Goal: Information Seeking & Learning: Learn about a topic

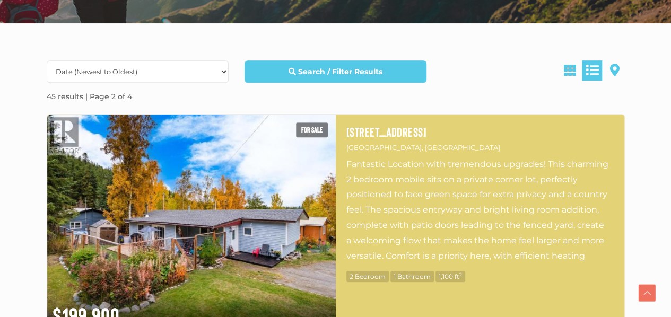
scroll to position [318, 0]
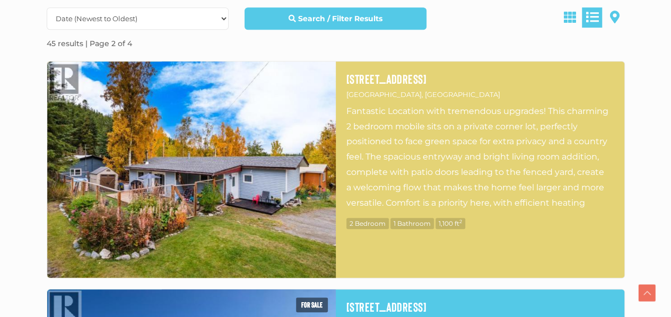
click at [247, 171] on img at bounding box center [191, 170] width 289 height 216
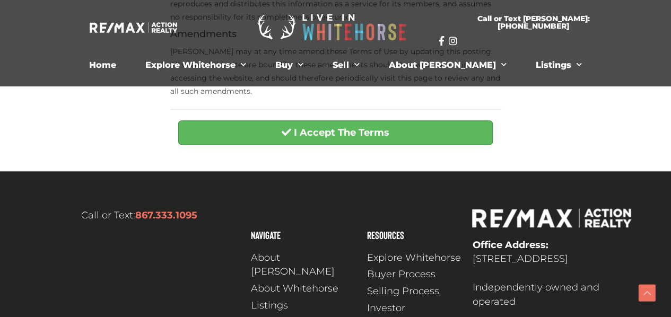
scroll to position [429, 0]
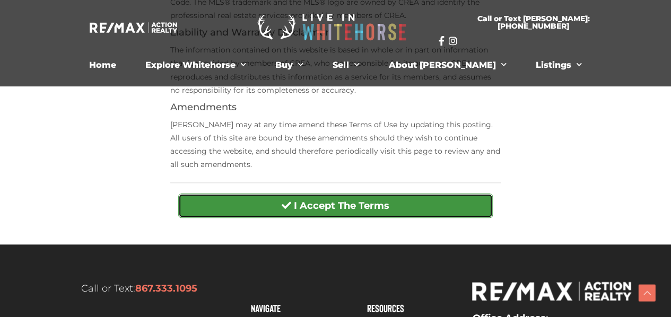
click at [339, 204] on strong "I Accept The Terms" at bounding box center [341, 206] width 95 height 12
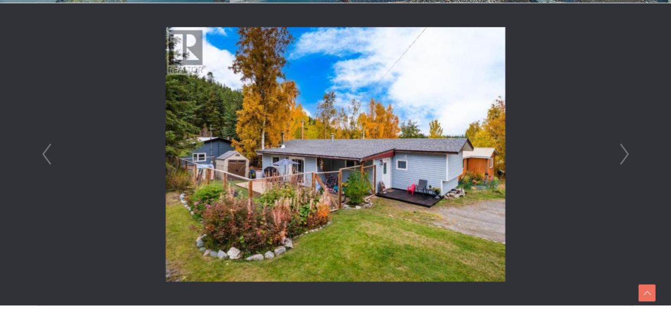
scroll to position [318, 0]
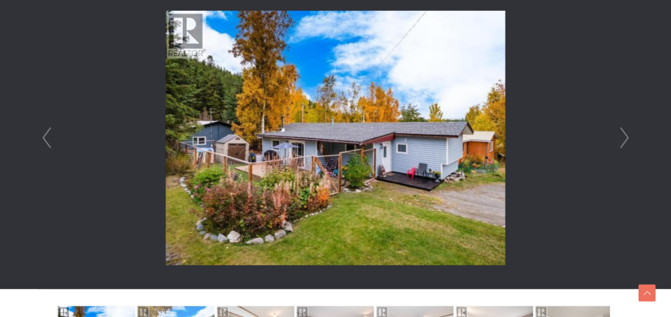
click at [385, 177] on img at bounding box center [335, 138] width 339 height 255
click at [627, 136] on link "Next" at bounding box center [624, 138] width 16 height 302
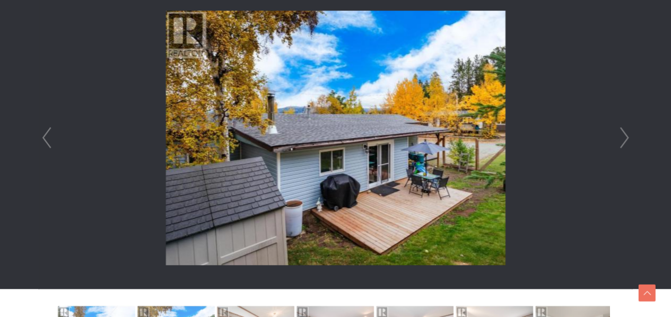
click at [627, 136] on link "Next" at bounding box center [624, 138] width 16 height 302
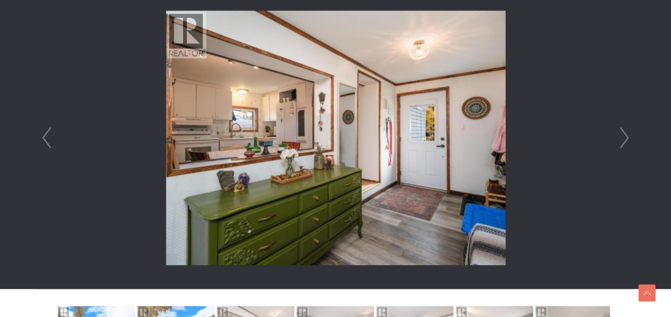
click at [627, 136] on link "Next" at bounding box center [624, 138] width 16 height 302
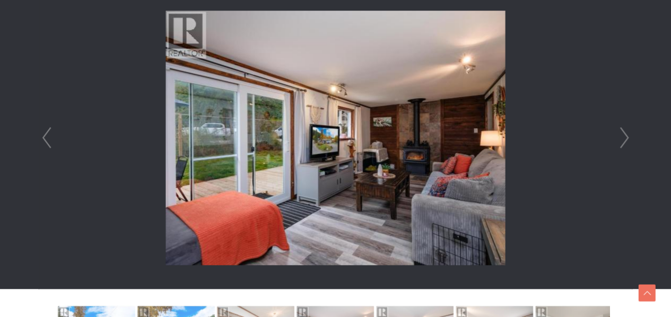
click at [627, 136] on link "Next" at bounding box center [624, 138] width 16 height 302
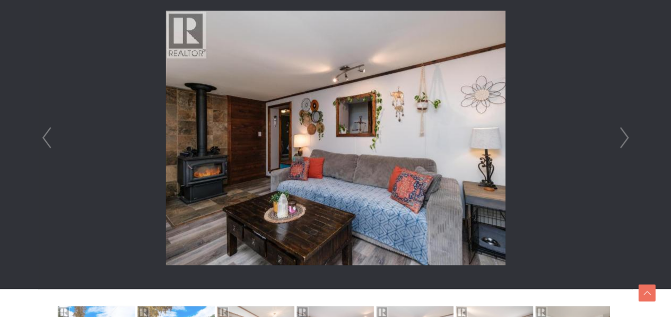
click at [627, 136] on link "Next" at bounding box center [624, 138] width 16 height 302
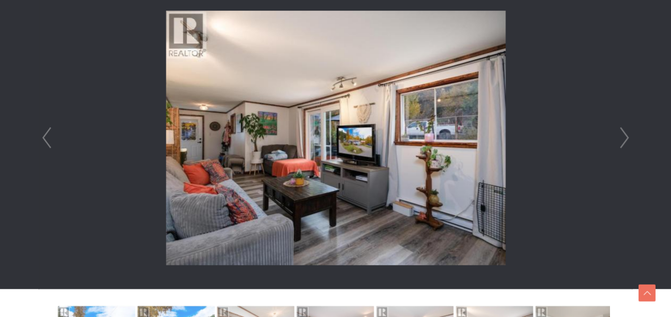
click at [627, 136] on link "Next" at bounding box center [624, 138] width 16 height 302
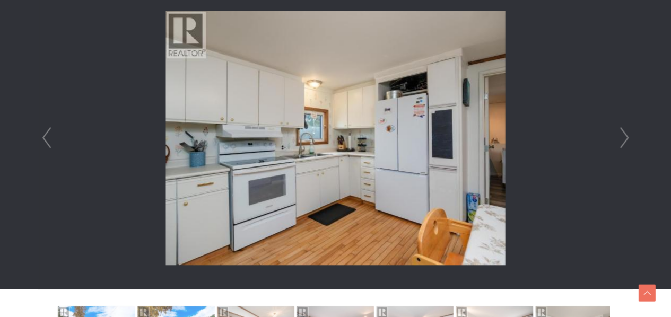
click at [627, 136] on link "Next" at bounding box center [624, 138] width 16 height 302
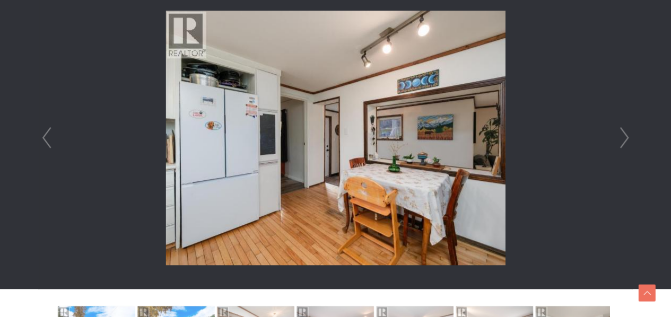
click at [629, 138] on link "Next" at bounding box center [624, 138] width 16 height 302
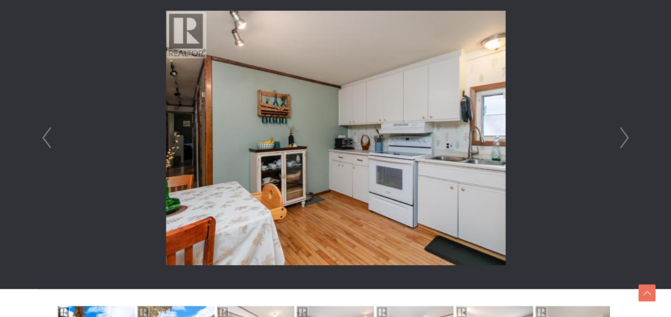
click at [629, 138] on link "Next" at bounding box center [624, 138] width 16 height 302
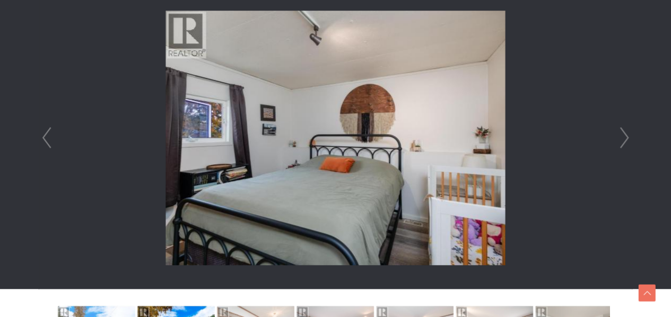
click at [44, 136] on link "Prev" at bounding box center [47, 138] width 16 height 302
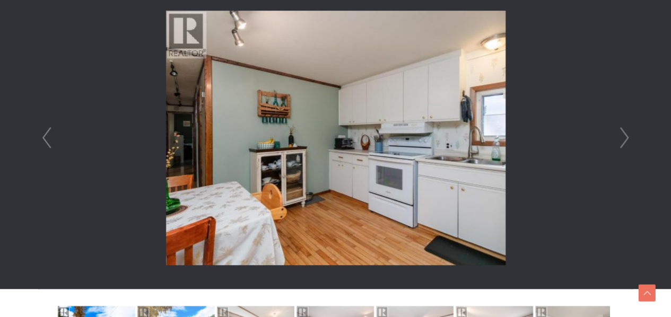
click at [44, 136] on link "Prev" at bounding box center [47, 138] width 16 height 302
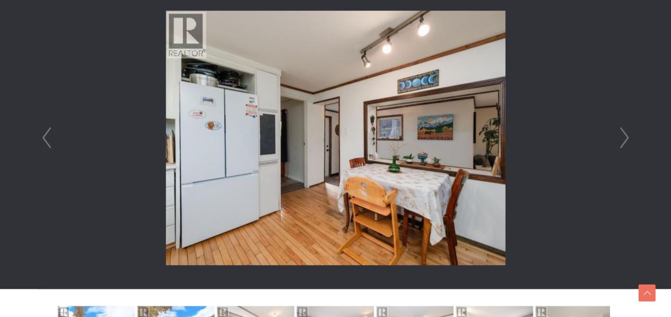
click at [44, 136] on link "Prev" at bounding box center [47, 138] width 16 height 302
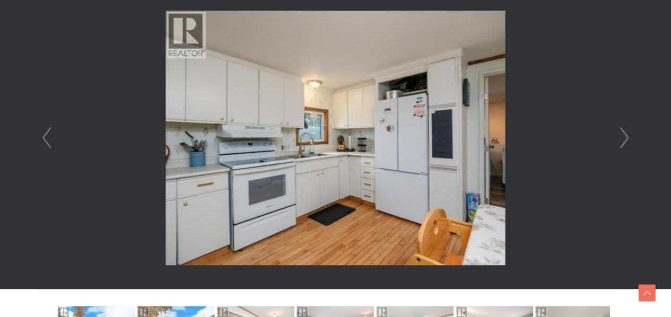
click at [44, 136] on link "Prev" at bounding box center [47, 138] width 16 height 302
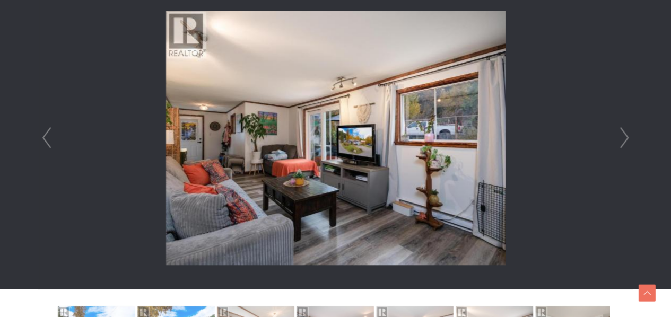
click at [628, 137] on link "Next" at bounding box center [624, 138] width 16 height 302
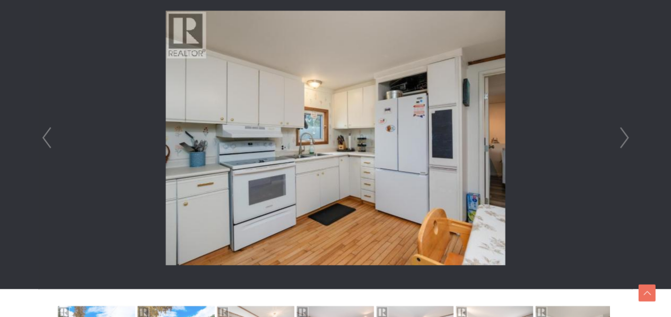
click at [628, 137] on link "Next" at bounding box center [624, 138] width 16 height 302
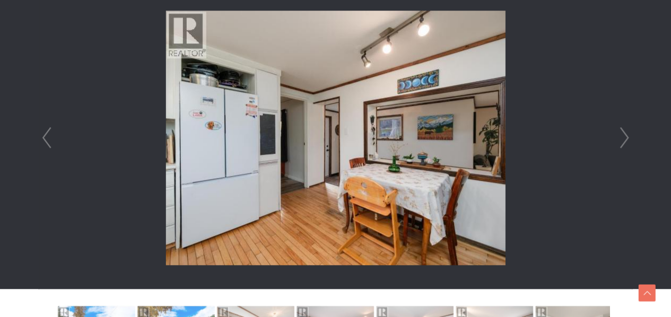
click at [628, 137] on link "Next" at bounding box center [624, 138] width 16 height 302
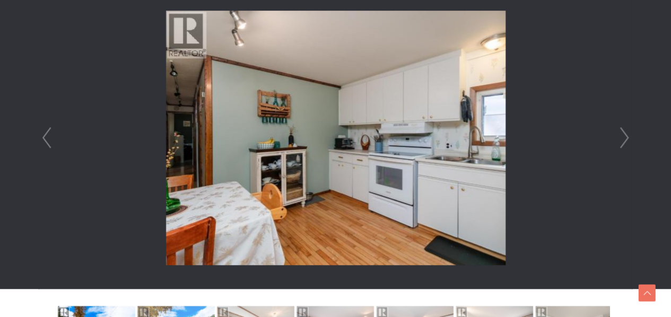
click at [628, 137] on link "Next" at bounding box center [624, 138] width 16 height 302
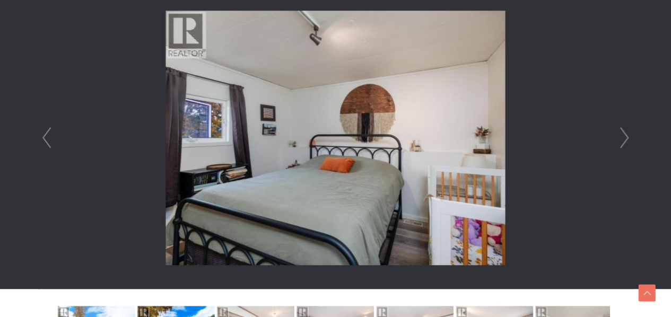
click at [628, 137] on link "Next" at bounding box center [624, 138] width 16 height 302
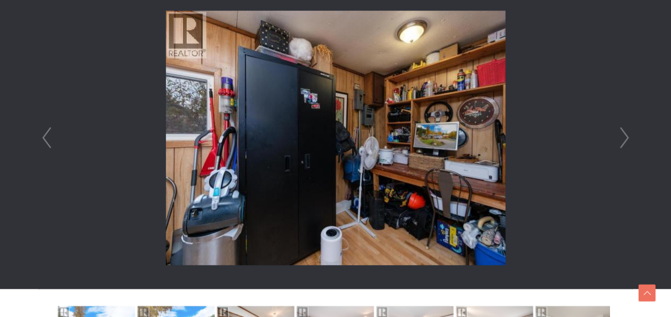
click at [629, 138] on link "Next" at bounding box center [624, 138] width 16 height 302
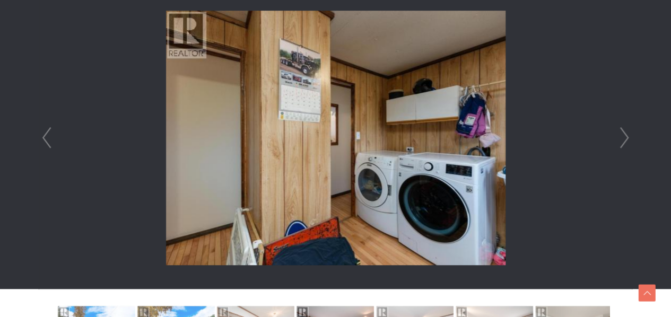
click at [629, 138] on link "Next" at bounding box center [624, 138] width 16 height 302
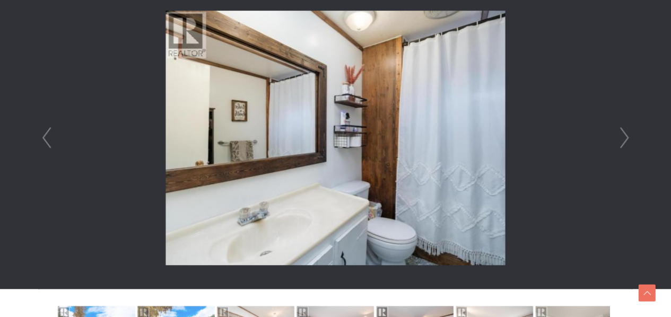
click at [629, 138] on link "Next" at bounding box center [624, 138] width 16 height 302
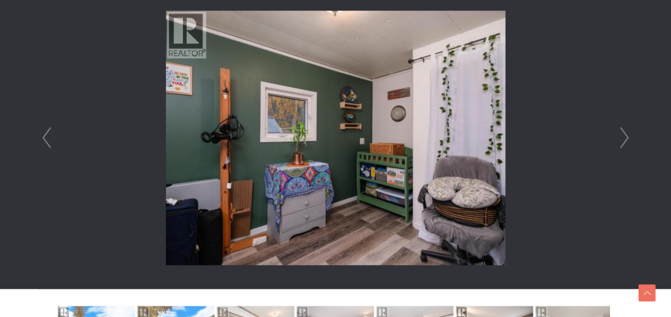
click at [629, 138] on link "Next" at bounding box center [624, 138] width 16 height 302
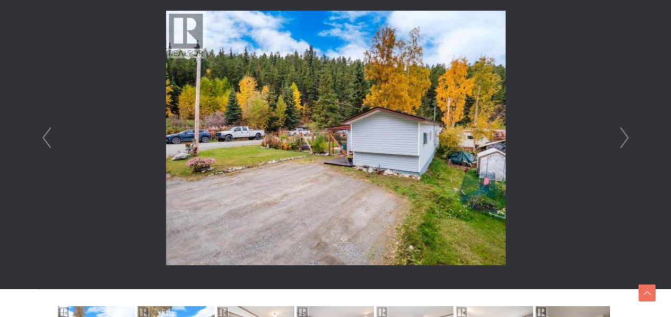
click at [629, 138] on link "Next" at bounding box center [624, 138] width 16 height 302
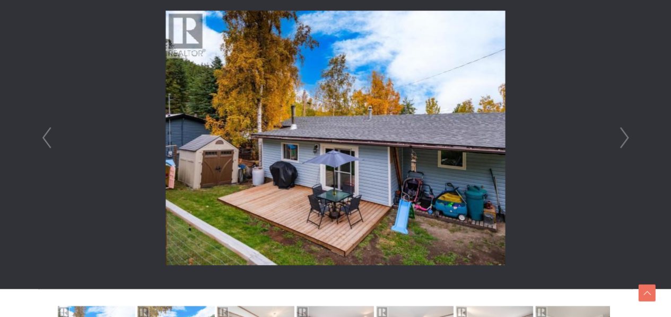
click at [629, 138] on link "Next" at bounding box center [624, 138] width 16 height 302
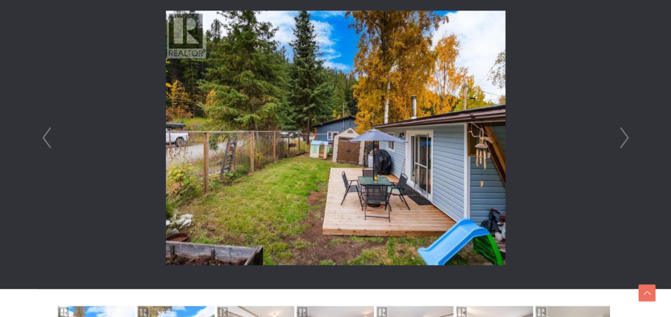
click at [629, 138] on link "Next" at bounding box center [624, 138] width 16 height 302
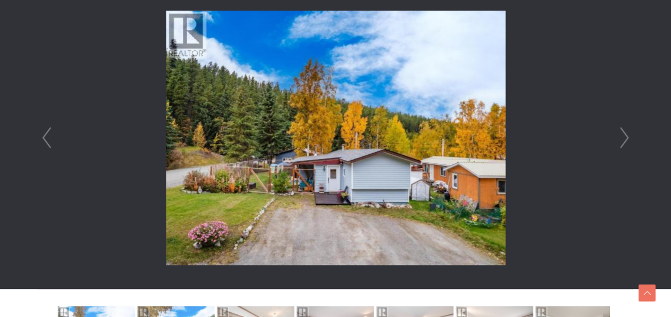
click at [626, 138] on link "Next" at bounding box center [624, 138] width 16 height 302
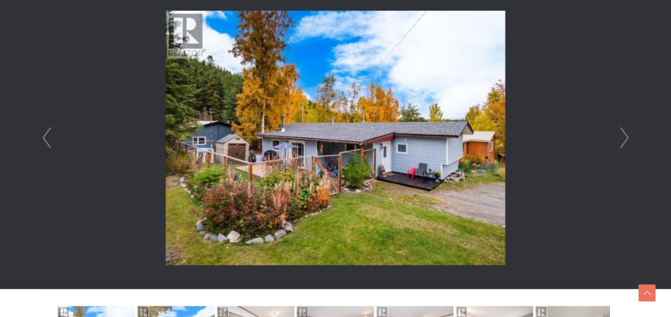
click at [626, 138] on link "Next" at bounding box center [624, 138] width 16 height 302
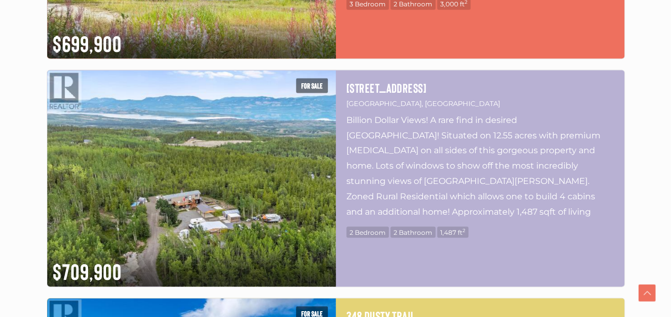
scroll to position [1008, 0]
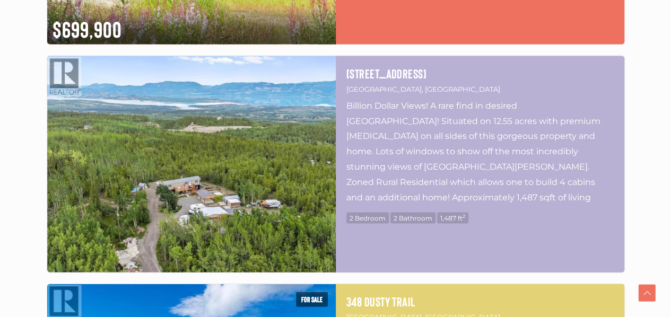
click at [209, 210] on img at bounding box center [191, 164] width 289 height 216
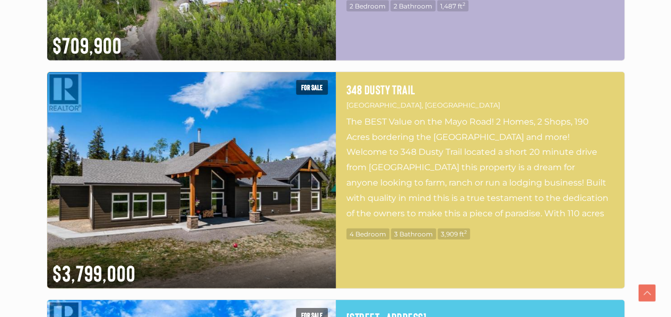
scroll to position [1273, 0]
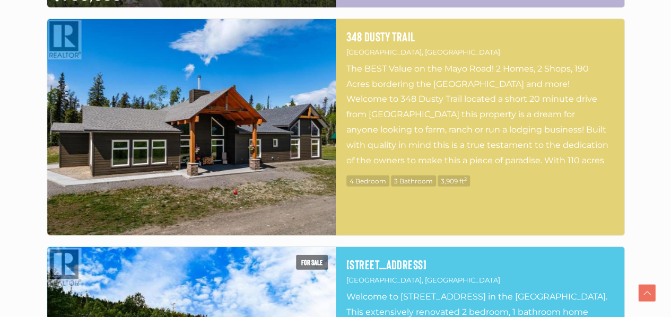
click at [231, 148] on img at bounding box center [191, 127] width 289 height 216
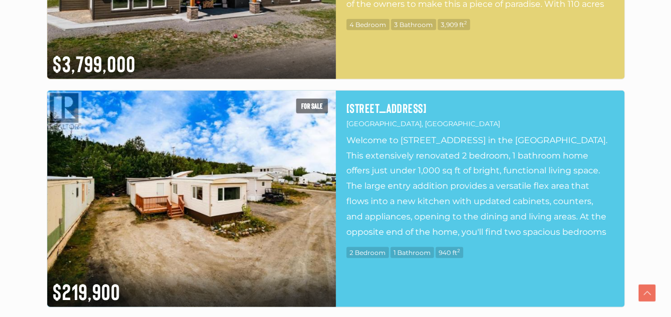
scroll to position [1432, 0]
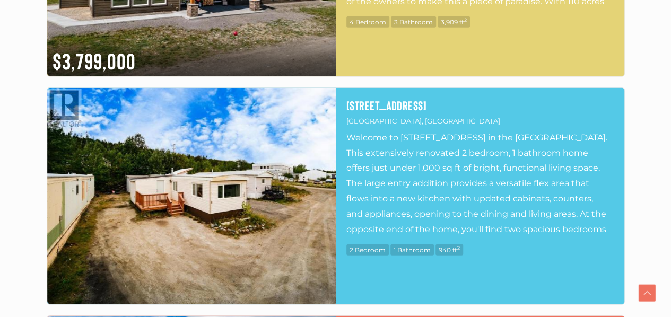
click at [213, 187] on img at bounding box center [191, 196] width 289 height 216
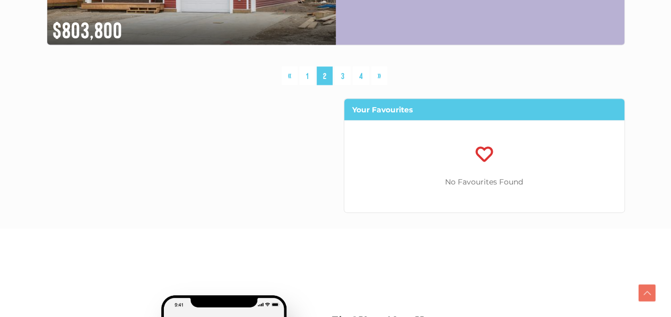
scroll to position [3077, 0]
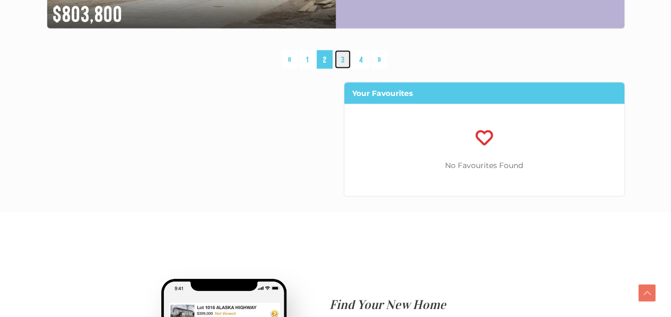
click at [341, 56] on link "3" at bounding box center [343, 59] width 16 height 19
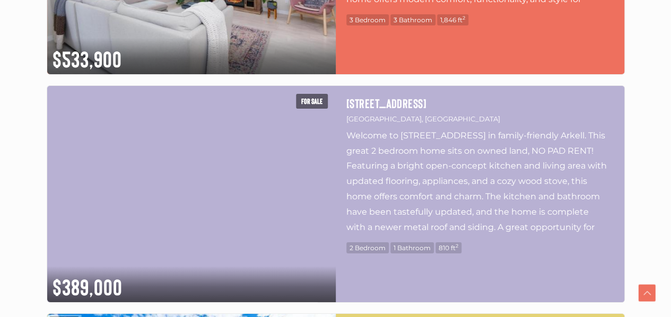
scroll to position [1944, 0]
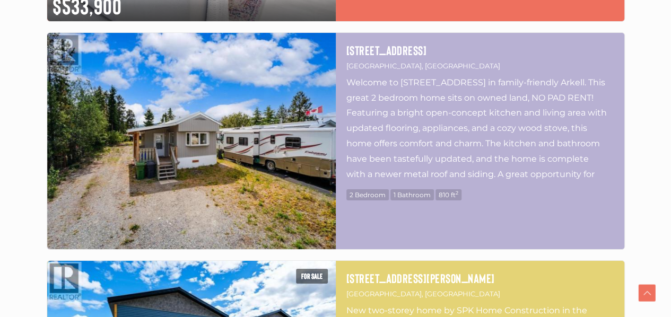
click at [256, 147] on img at bounding box center [191, 141] width 289 height 216
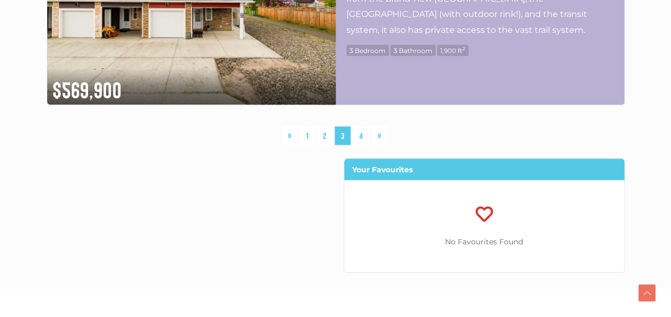
scroll to position [3004, 0]
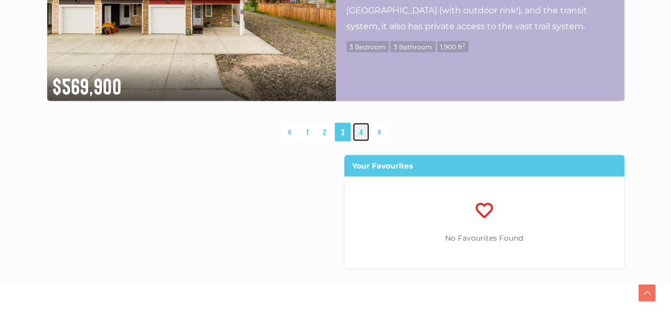
click at [363, 128] on link "4" at bounding box center [361, 132] width 16 height 19
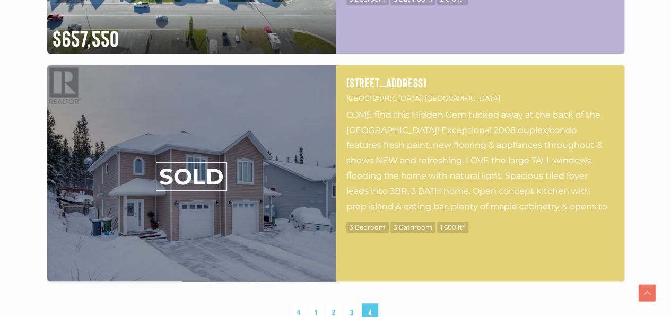
scroll to position [2156, 0]
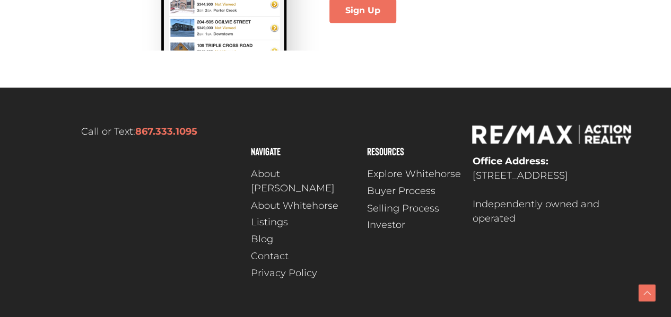
scroll to position [2820, 0]
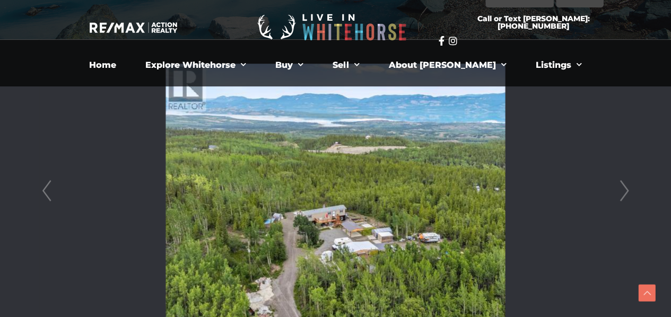
scroll to position [318, 0]
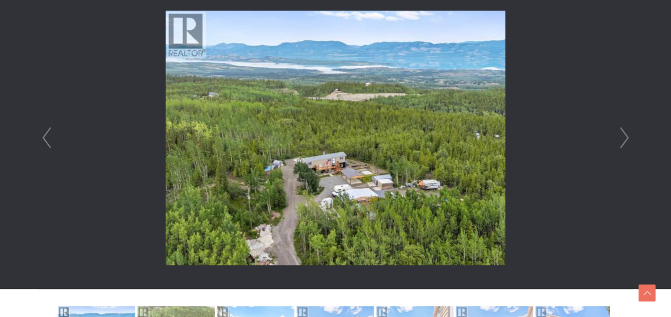
click at [630, 137] on link "Next" at bounding box center [624, 138] width 16 height 302
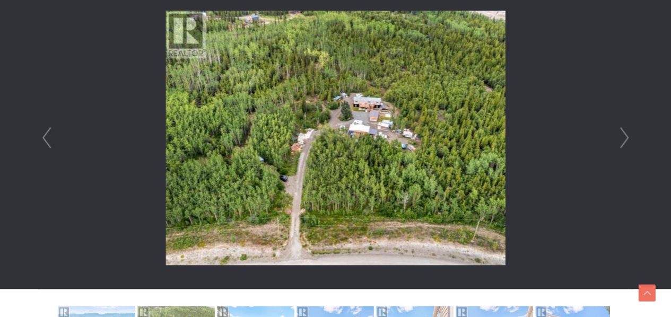
click at [628, 138] on link "Next" at bounding box center [624, 138] width 16 height 302
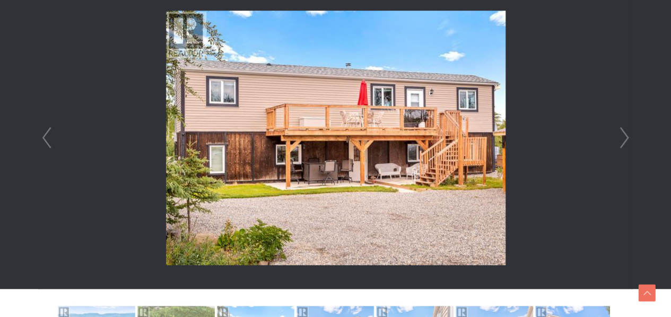
click at [628, 138] on link "Next" at bounding box center [624, 138] width 16 height 302
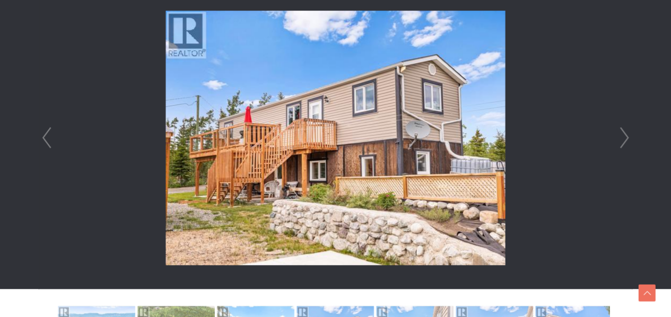
click at [628, 138] on link "Next" at bounding box center [624, 138] width 16 height 302
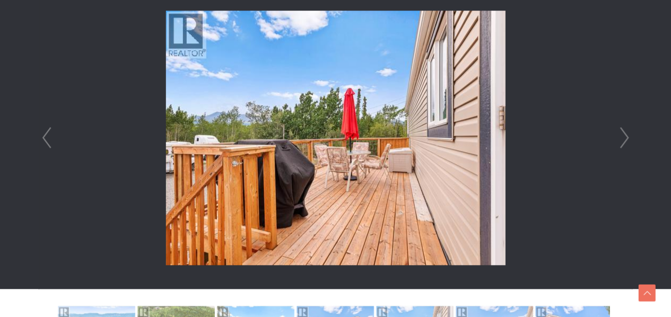
click at [628, 138] on link "Next" at bounding box center [624, 138] width 16 height 302
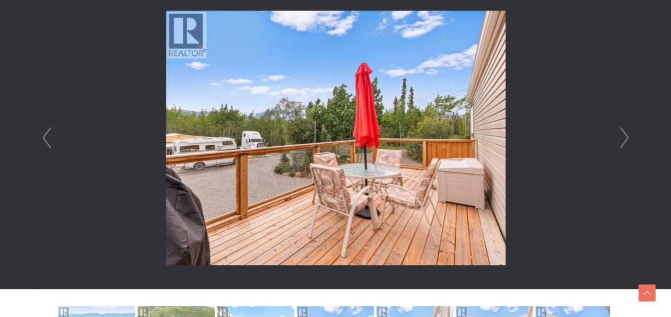
click at [628, 138] on link "Next" at bounding box center [624, 138] width 16 height 302
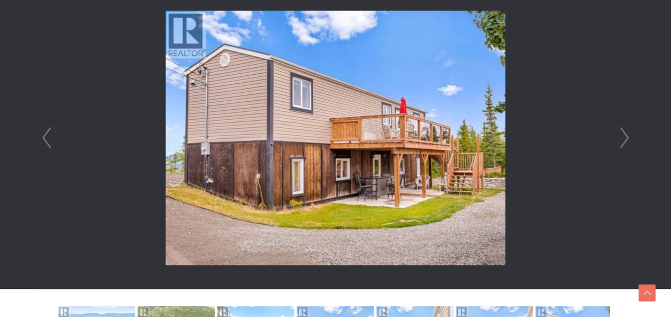
click at [628, 138] on link "Next" at bounding box center [624, 138] width 16 height 302
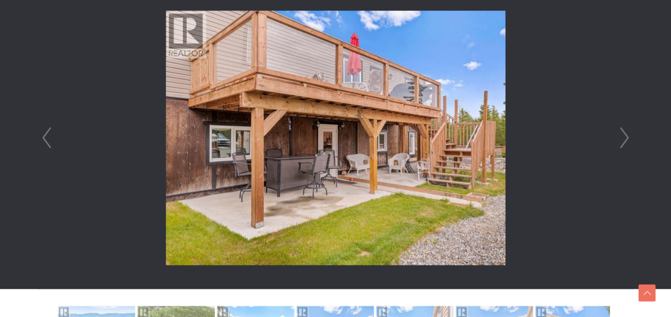
click at [628, 138] on link "Next" at bounding box center [624, 138] width 16 height 302
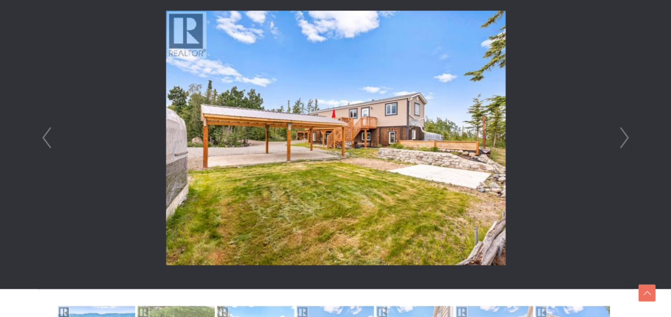
click at [628, 138] on link "Next" at bounding box center [624, 138] width 16 height 302
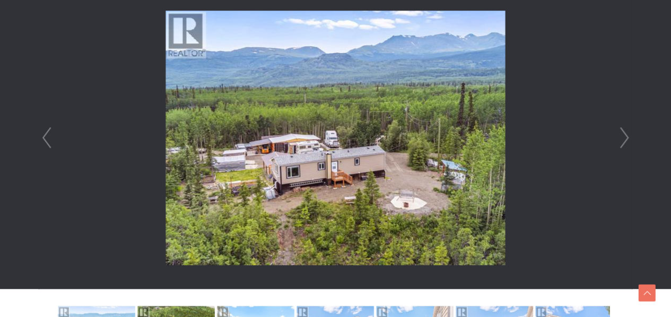
click at [628, 138] on link "Next" at bounding box center [624, 138] width 16 height 302
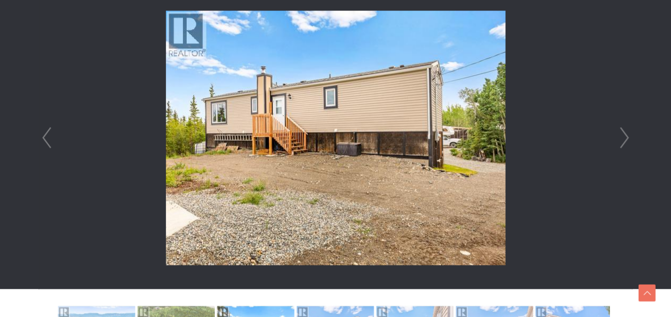
click at [628, 138] on link "Next" at bounding box center [624, 138] width 16 height 302
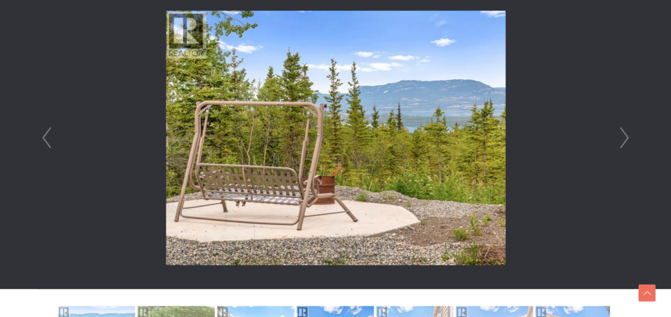
click at [628, 138] on link "Next" at bounding box center [624, 138] width 16 height 302
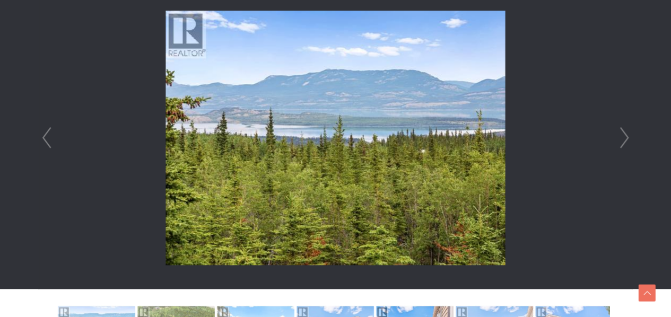
click at [628, 138] on link "Next" at bounding box center [624, 138] width 16 height 302
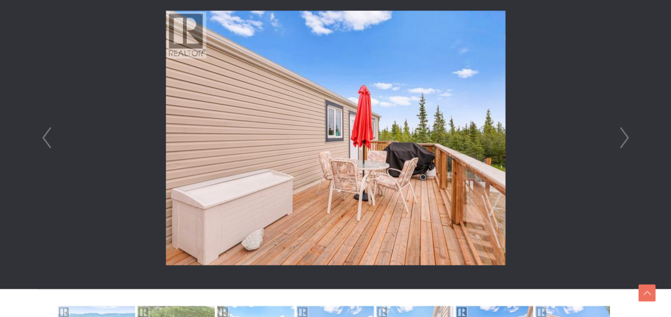
click at [628, 138] on link "Next" at bounding box center [624, 138] width 16 height 302
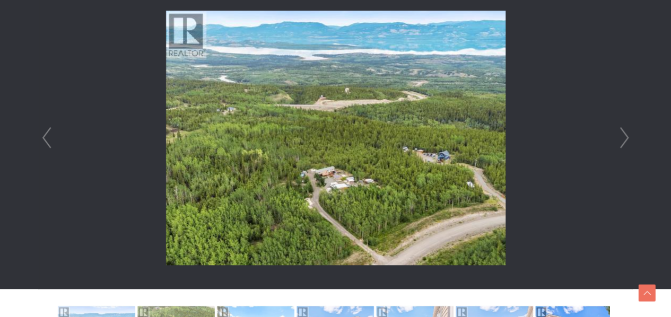
click at [628, 138] on link "Next" at bounding box center [624, 138] width 16 height 302
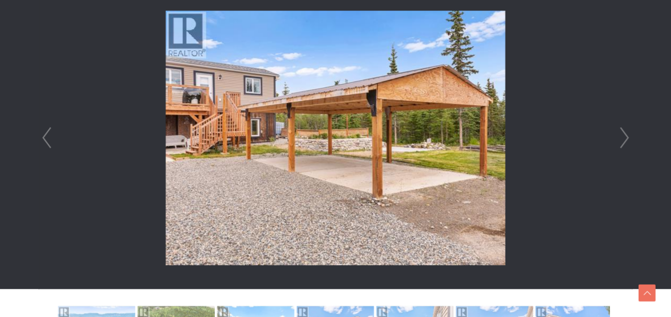
click at [628, 138] on link "Next" at bounding box center [624, 138] width 16 height 302
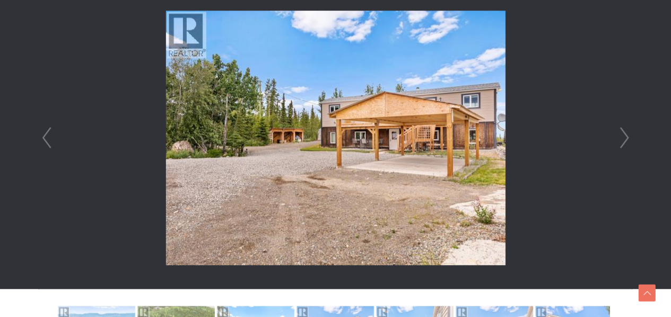
click at [628, 138] on link "Next" at bounding box center [624, 138] width 16 height 302
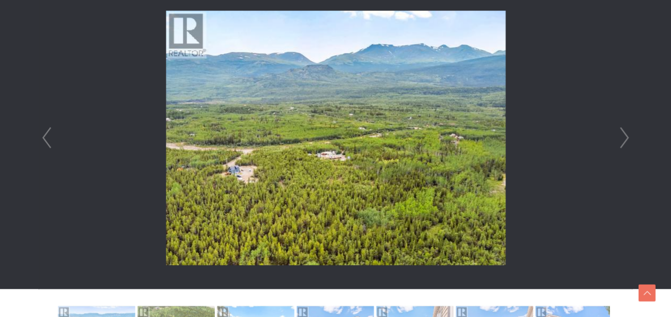
click at [628, 138] on link "Next" at bounding box center [624, 138] width 16 height 302
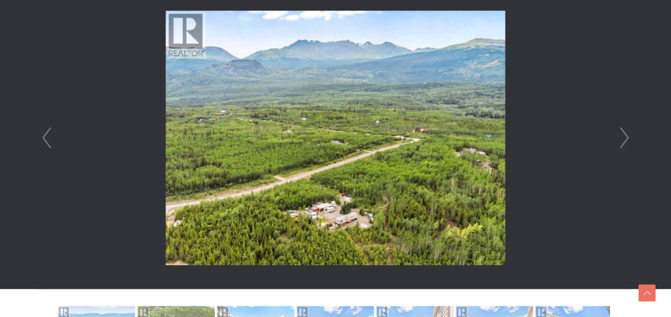
click at [628, 138] on link "Next" at bounding box center [624, 138] width 16 height 302
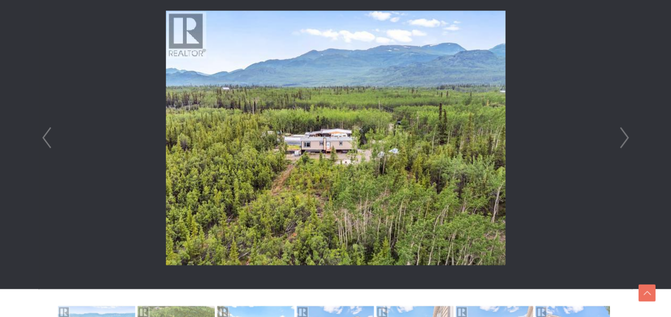
click at [628, 138] on link "Next" at bounding box center [624, 138] width 16 height 302
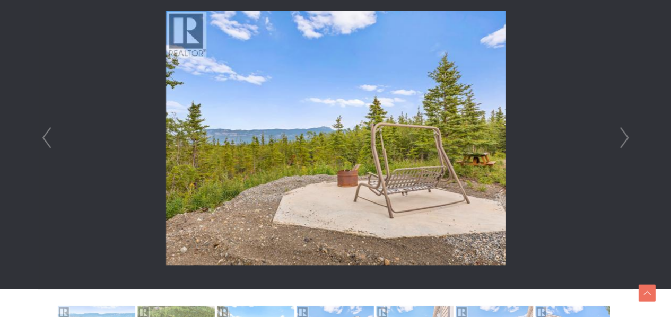
click at [628, 138] on link "Next" at bounding box center [624, 138] width 16 height 302
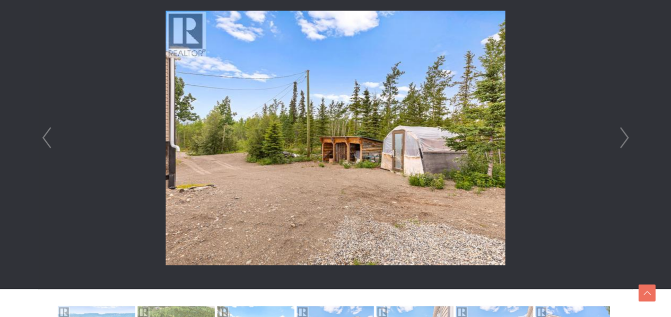
click at [628, 138] on link "Next" at bounding box center [624, 138] width 16 height 302
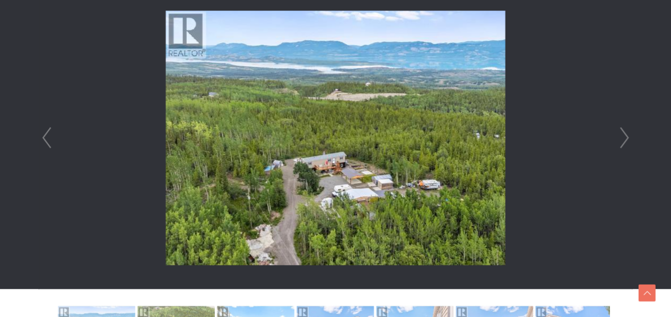
click at [628, 138] on link "Next" at bounding box center [624, 138] width 16 height 302
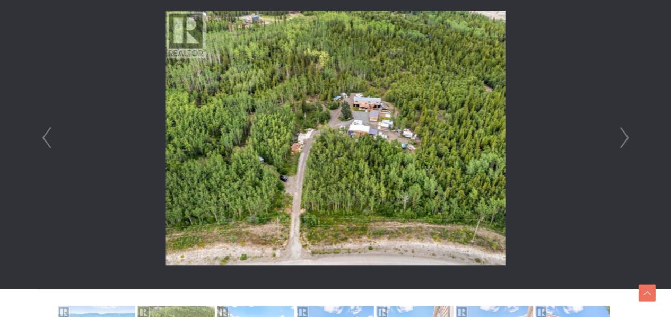
click at [628, 138] on link "Next" at bounding box center [624, 138] width 16 height 302
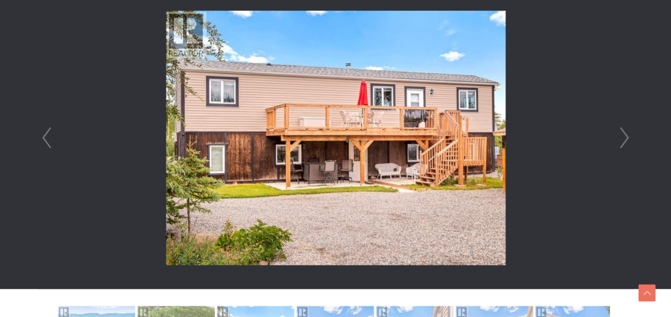
click at [628, 138] on link "Next" at bounding box center [624, 138] width 16 height 302
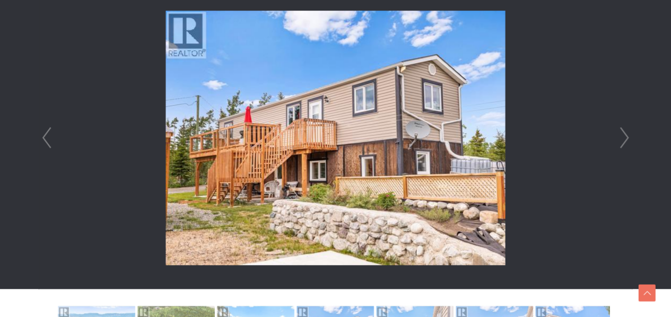
click at [628, 138] on link "Next" at bounding box center [624, 138] width 16 height 302
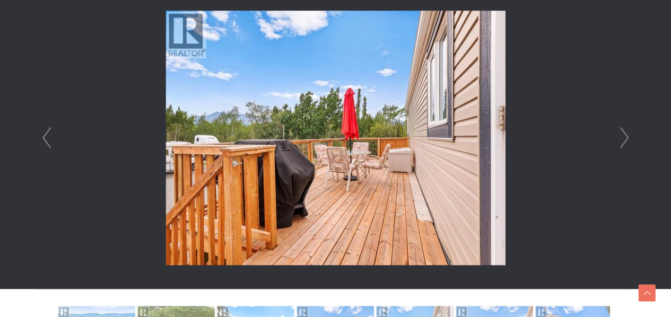
click at [628, 138] on link "Next" at bounding box center [624, 138] width 16 height 302
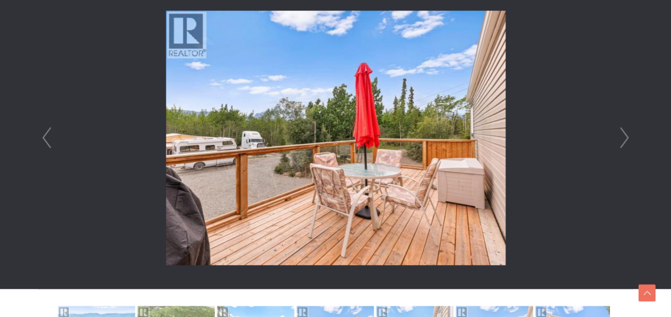
click at [628, 138] on link "Next" at bounding box center [624, 138] width 16 height 302
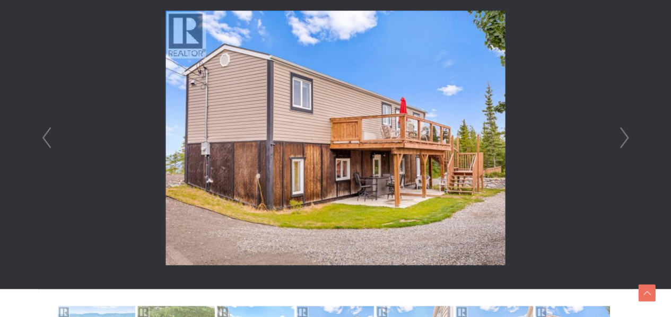
click at [628, 138] on link "Next" at bounding box center [624, 138] width 16 height 302
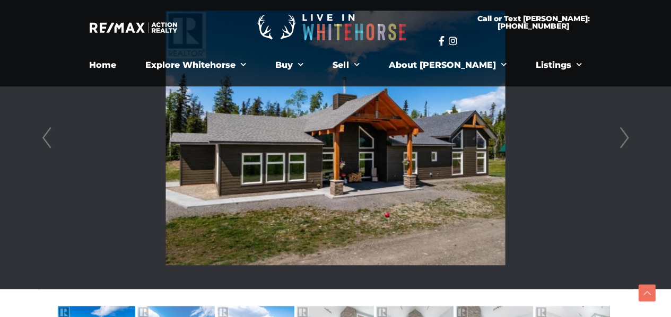
scroll to position [265, 0]
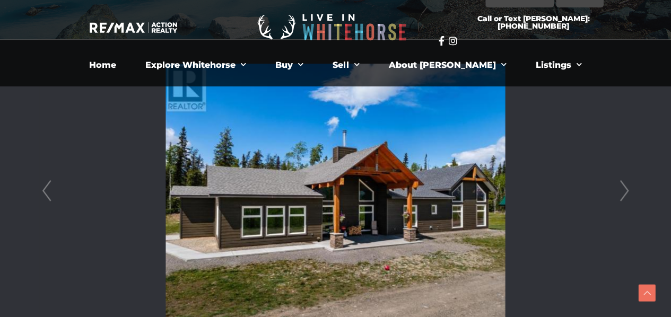
click at [629, 191] on link "Next" at bounding box center [624, 191] width 16 height 302
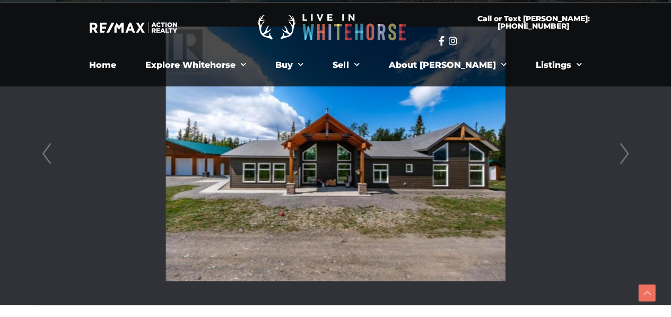
scroll to position [318, 0]
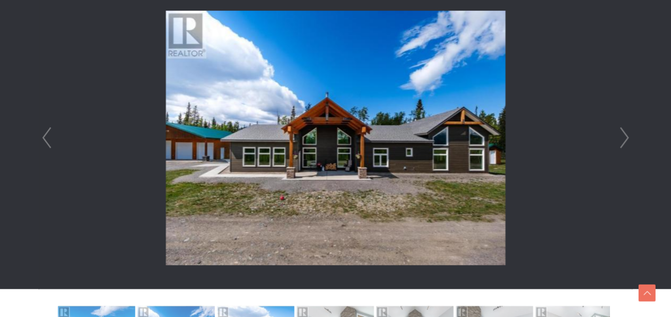
click at [627, 138] on link "Next" at bounding box center [624, 138] width 16 height 302
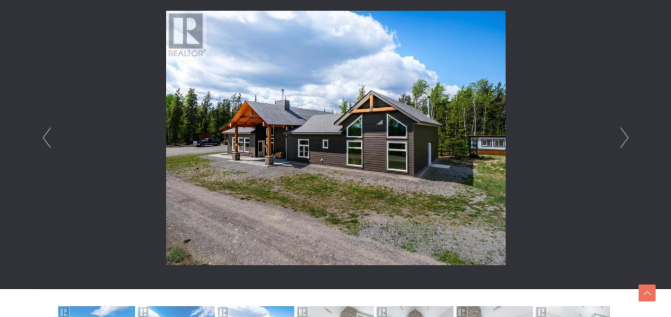
click at [627, 138] on link "Next" at bounding box center [624, 138] width 16 height 302
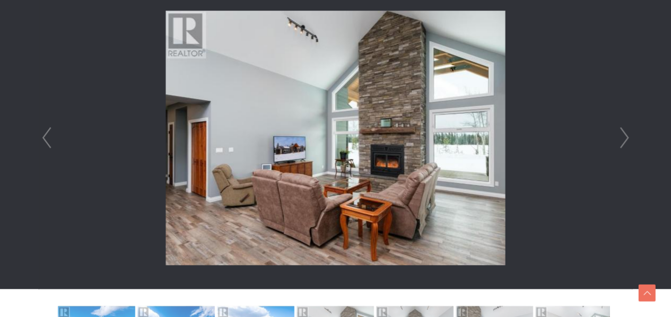
click at [627, 138] on link "Next" at bounding box center [624, 138] width 16 height 302
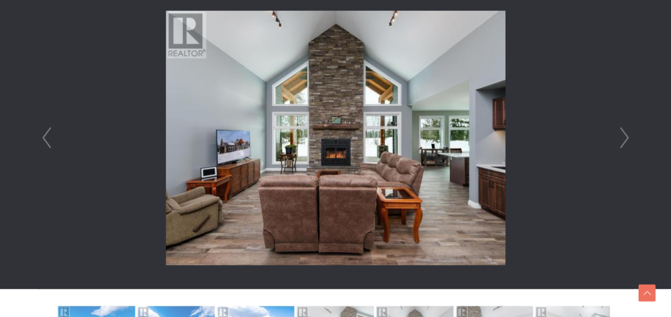
click at [627, 138] on link "Next" at bounding box center [624, 138] width 16 height 302
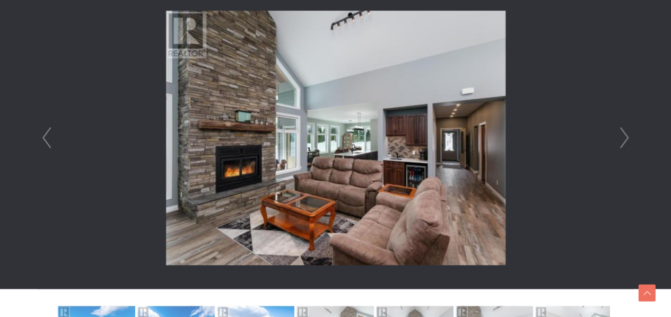
click at [43, 139] on link "Prev" at bounding box center [47, 138] width 16 height 302
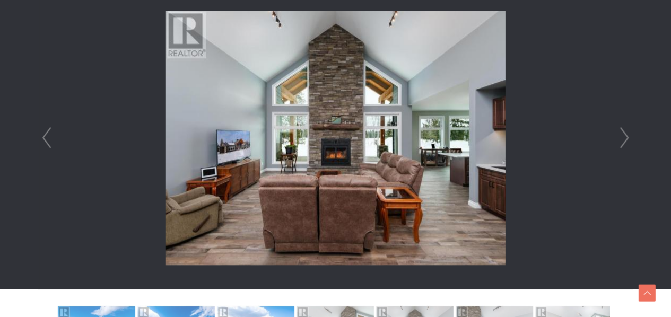
click at [626, 135] on link "Next" at bounding box center [624, 138] width 16 height 302
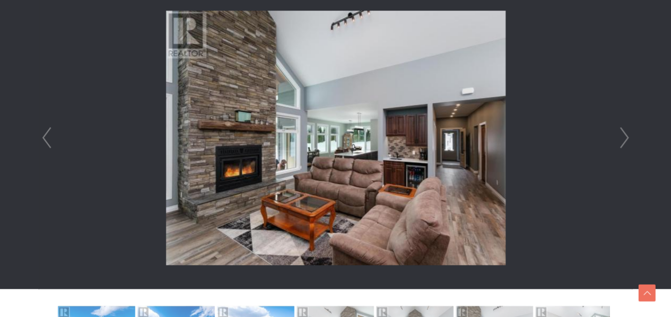
click at [626, 135] on link "Next" at bounding box center [624, 138] width 16 height 302
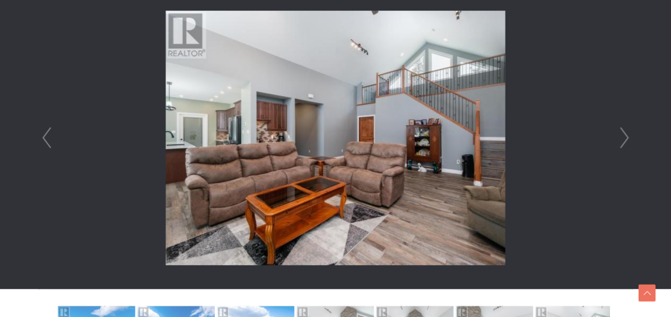
click at [626, 135] on link "Next" at bounding box center [624, 138] width 16 height 302
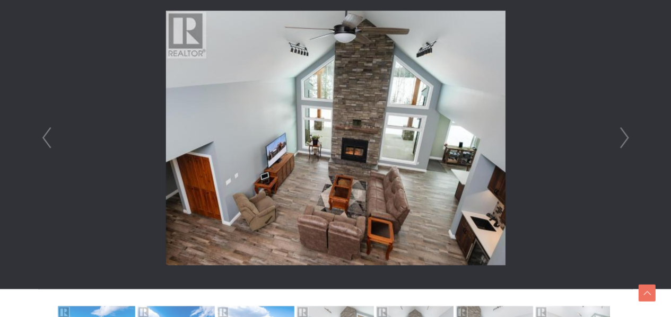
click at [626, 135] on link "Next" at bounding box center [624, 138] width 16 height 302
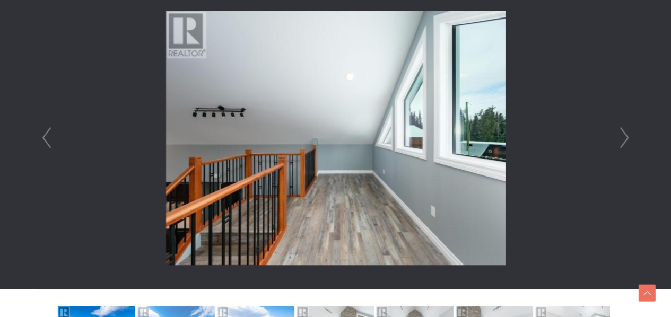
click at [626, 135] on link "Next" at bounding box center [624, 138] width 16 height 302
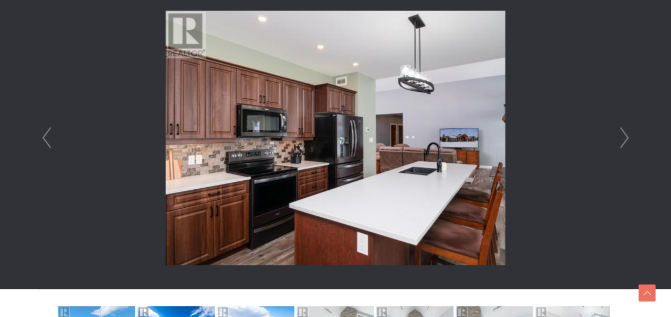
click at [626, 135] on link "Next" at bounding box center [624, 138] width 16 height 302
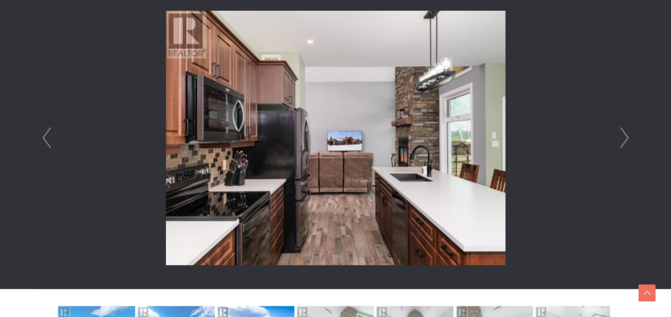
click at [626, 135] on link "Next" at bounding box center [624, 138] width 16 height 302
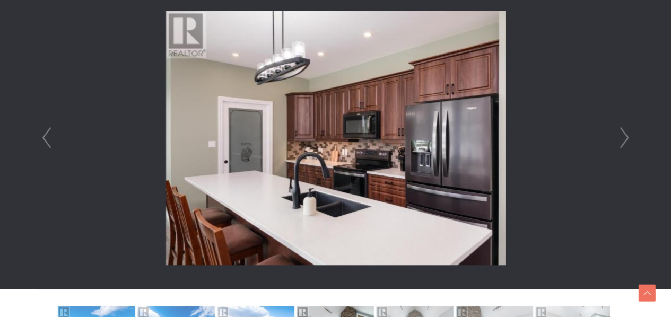
click at [626, 135] on link "Next" at bounding box center [624, 138] width 16 height 302
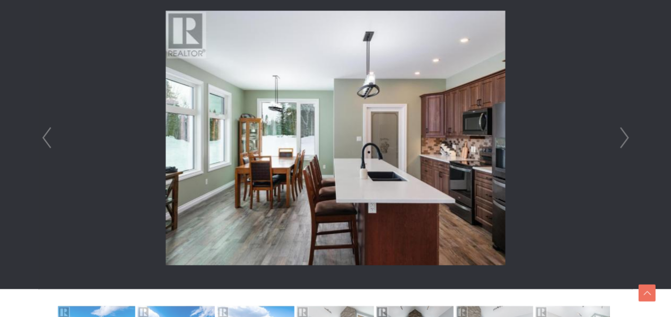
click at [626, 135] on link "Next" at bounding box center [624, 138] width 16 height 302
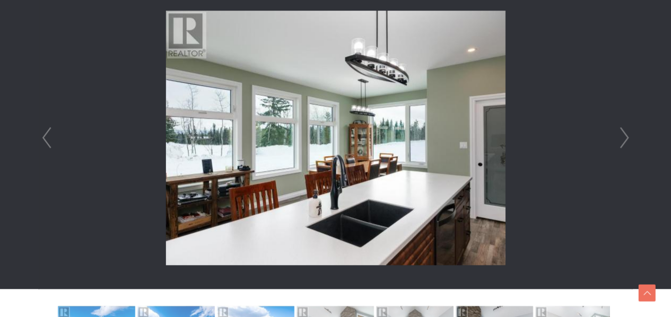
click at [626, 135] on link "Next" at bounding box center [624, 138] width 16 height 302
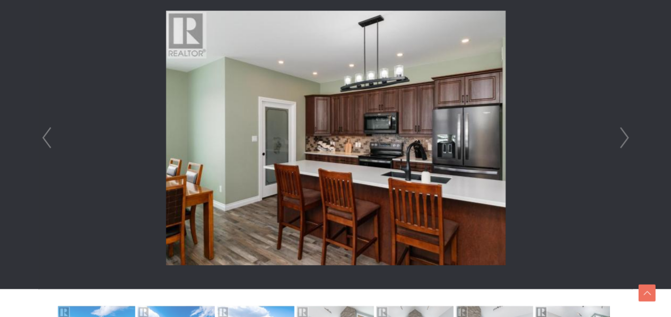
click at [626, 135] on link "Next" at bounding box center [624, 138] width 16 height 302
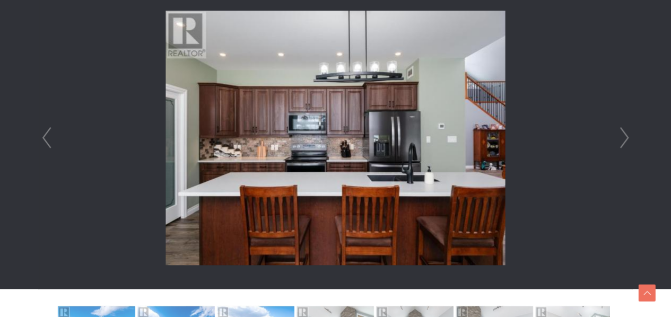
click at [626, 135] on link "Next" at bounding box center [624, 138] width 16 height 302
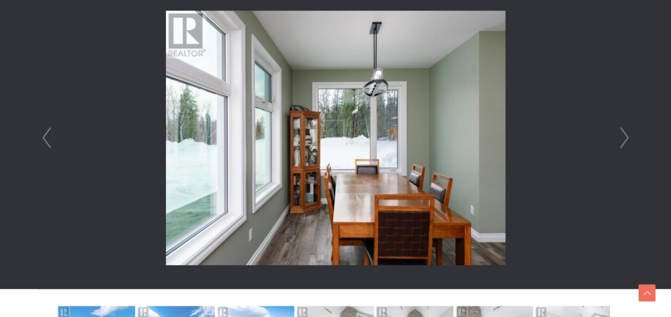
click at [626, 135] on link "Next" at bounding box center [624, 138] width 16 height 302
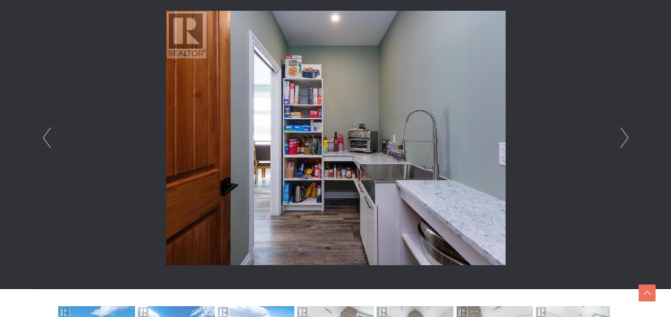
click at [627, 135] on link "Next" at bounding box center [624, 138] width 16 height 302
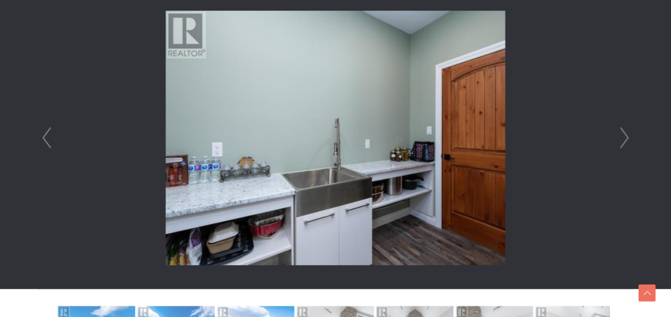
click at [627, 135] on link "Next" at bounding box center [624, 138] width 16 height 302
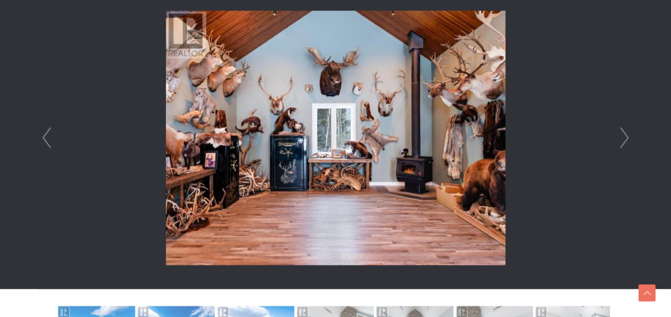
click at [627, 135] on link "Next" at bounding box center [624, 138] width 16 height 302
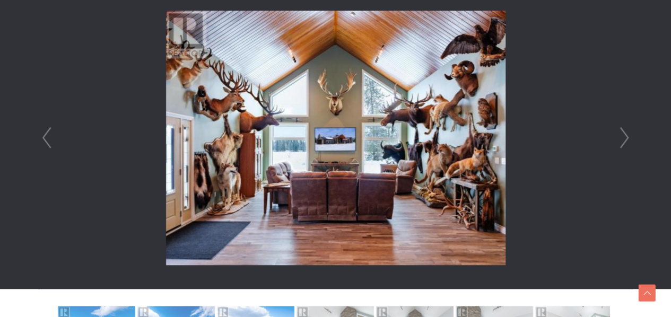
click at [627, 135] on link "Next" at bounding box center [624, 138] width 16 height 302
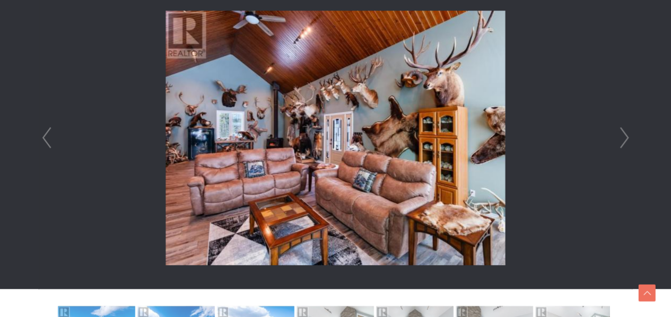
click at [627, 135] on link "Next" at bounding box center [624, 138] width 16 height 302
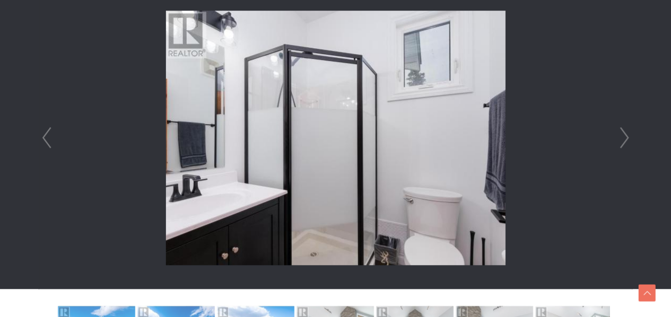
click at [627, 135] on link "Next" at bounding box center [624, 138] width 16 height 302
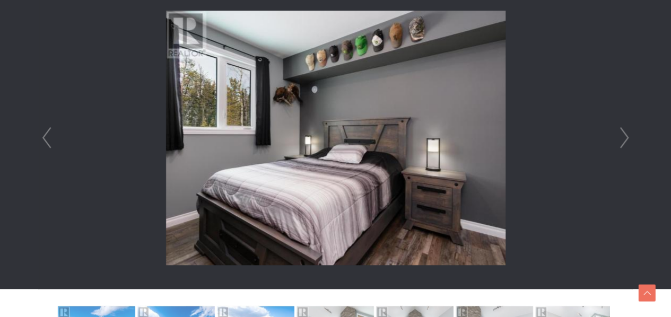
click at [627, 135] on link "Next" at bounding box center [624, 138] width 16 height 302
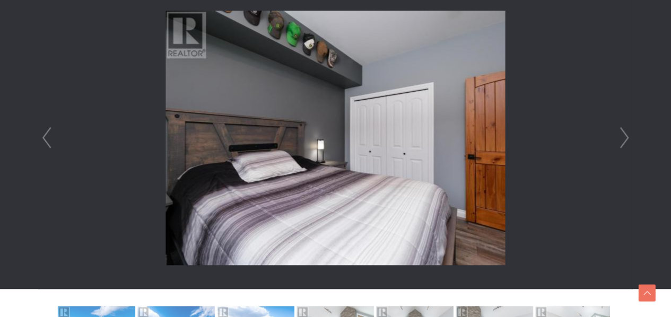
click at [627, 135] on link "Next" at bounding box center [624, 138] width 16 height 302
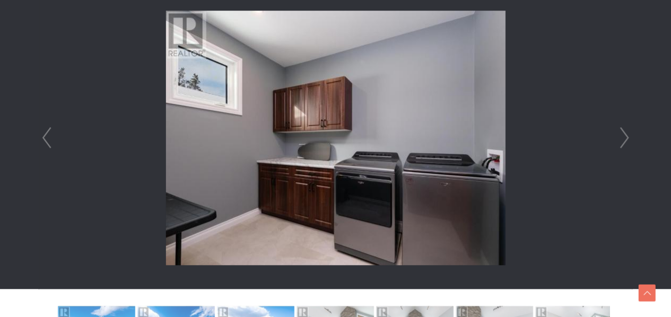
click at [627, 135] on link "Next" at bounding box center [624, 138] width 16 height 302
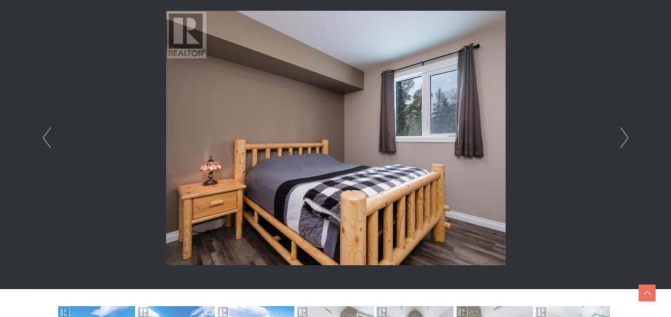
click at [630, 140] on link "Next" at bounding box center [624, 138] width 16 height 302
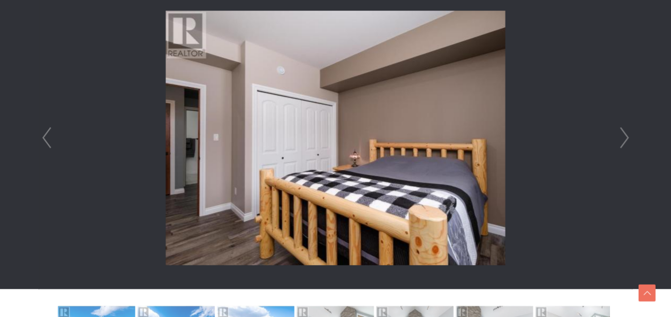
click at [630, 140] on link "Next" at bounding box center [624, 138] width 16 height 302
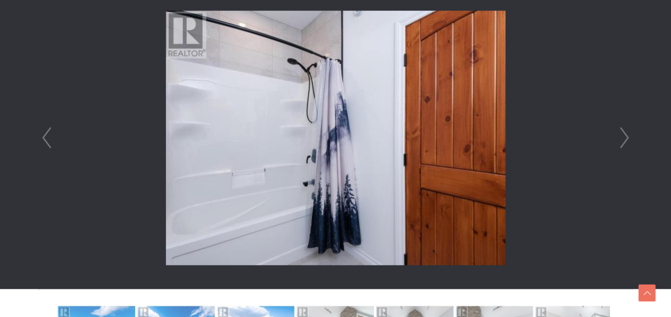
click at [630, 140] on link "Next" at bounding box center [624, 138] width 16 height 302
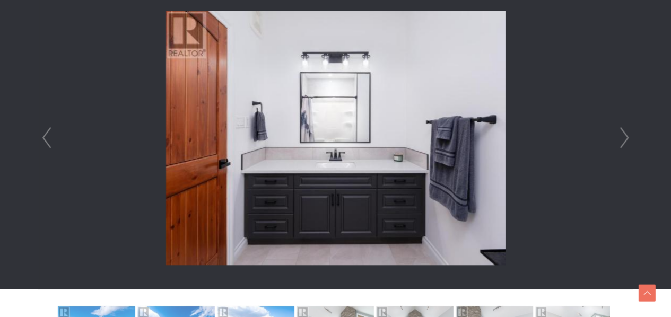
click at [630, 140] on link "Next" at bounding box center [624, 138] width 16 height 302
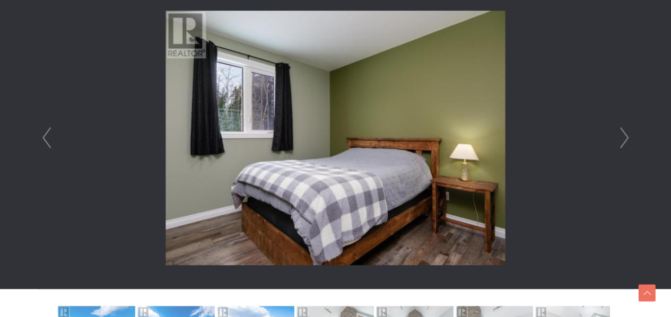
click at [630, 140] on link "Next" at bounding box center [624, 138] width 16 height 302
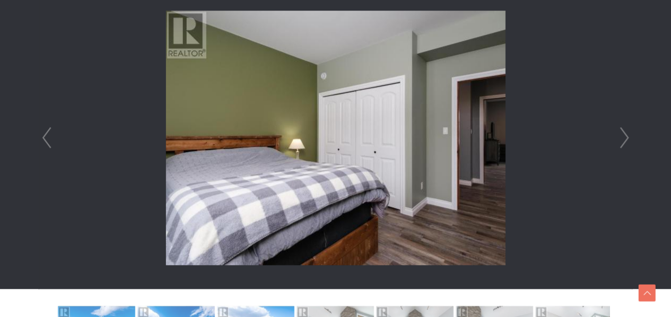
click at [630, 140] on link "Next" at bounding box center [624, 138] width 16 height 302
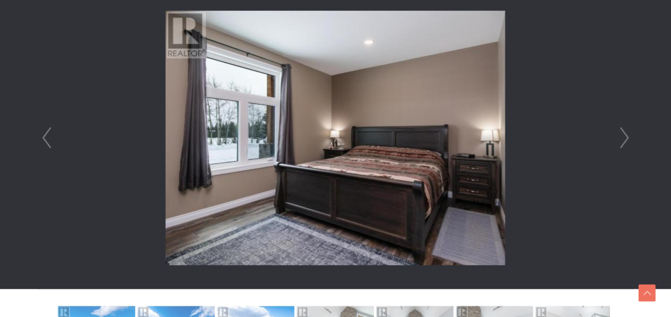
click at [630, 140] on link "Next" at bounding box center [624, 138] width 16 height 302
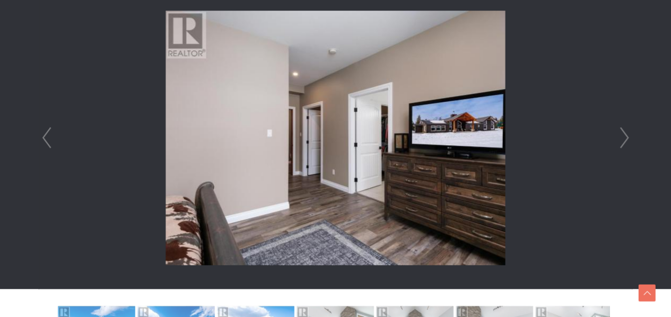
click at [630, 140] on link "Next" at bounding box center [624, 138] width 16 height 302
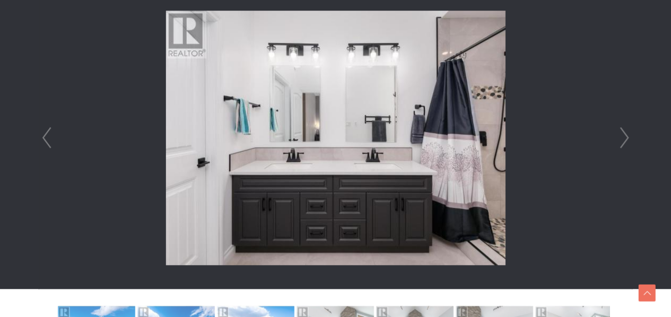
click at [630, 140] on link "Next" at bounding box center [624, 138] width 16 height 302
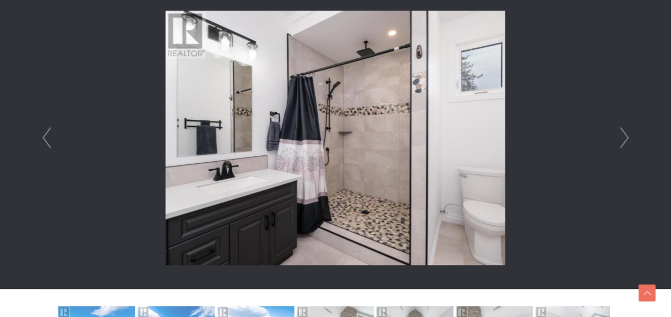
click at [630, 140] on link "Next" at bounding box center [624, 138] width 16 height 302
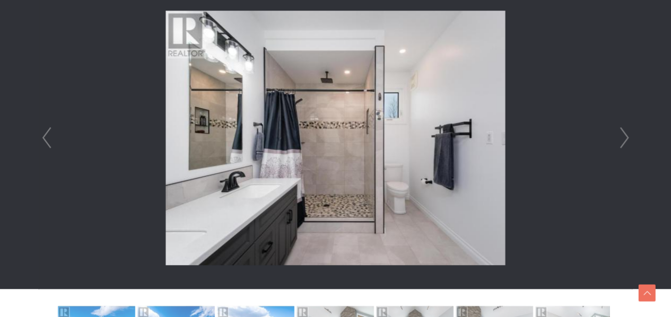
click at [630, 140] on link "Next" at bounding box center [624, 138] width 16 height 302
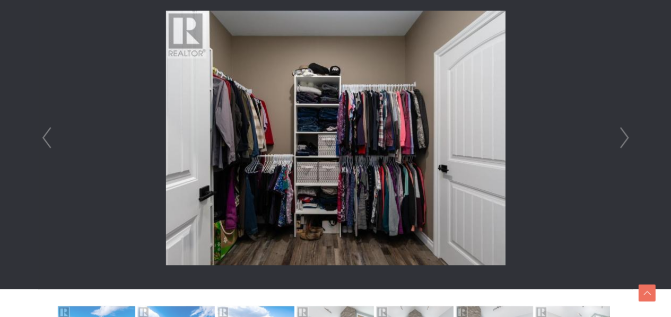
click at [630, 140] on link "Next" at bounding box center [624, 138] width 16 height 302
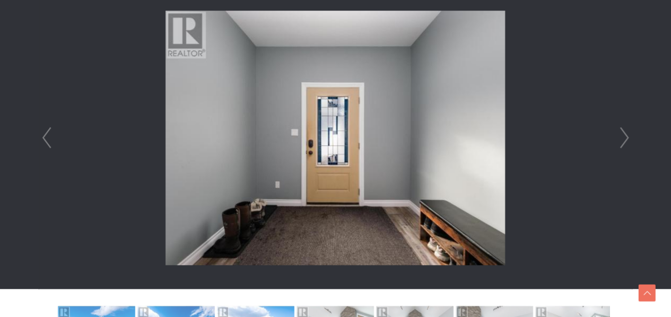
click at [630, 140] on link "Next" at bounding box center [624, 138] width 16 height 302
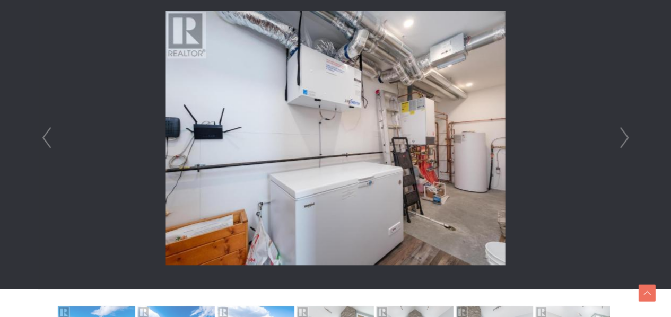
click at [630, 140] on link "Next" at bounding box center [624, 138] width 16 height 302
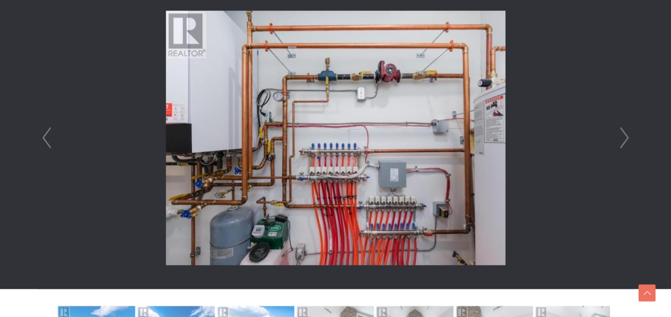
click at [630, 140] on link "Next" at bounding box center [624, 138] width 16 height 302
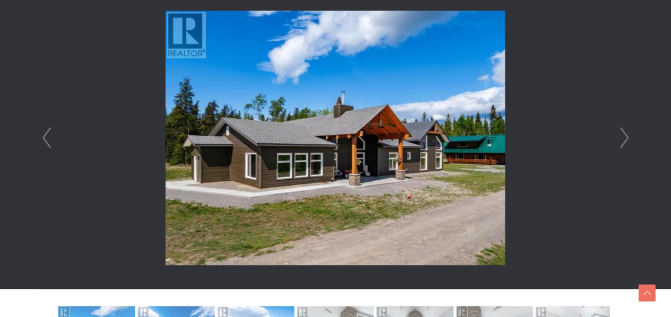
click at [630, 140] on link "Next" at bounding box center [624, 138] width 16 height 302
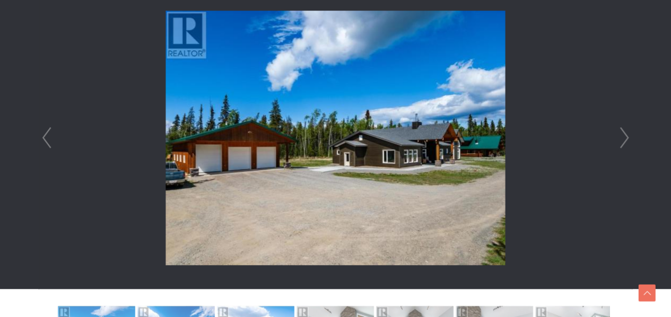
click at [630, 140] on link "Next" at bounding box center [624, 138] width 16 height 302
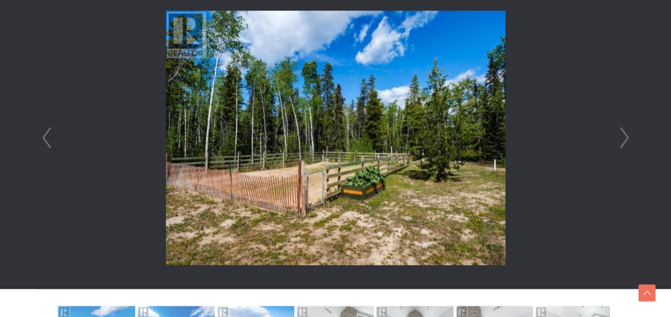
click at [630, 140] on link "Next" at bounding box center [624, 138] width 16 height 302
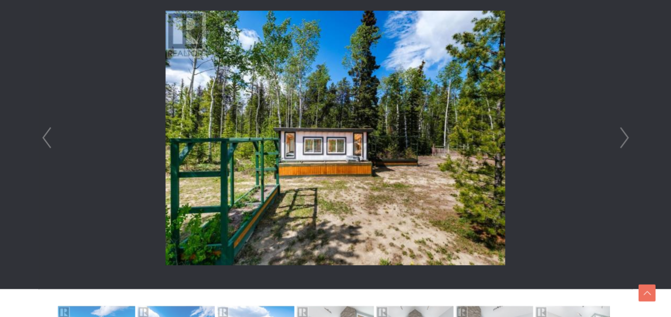
click at [630, 140] on link "Next" at bounding box center [624, 138] width 16 height 302
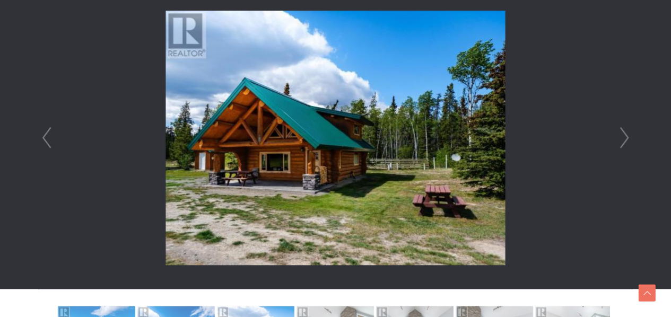
click at [630, 140] on link "Next" at bounding box center [624, 138] width 16 height 302
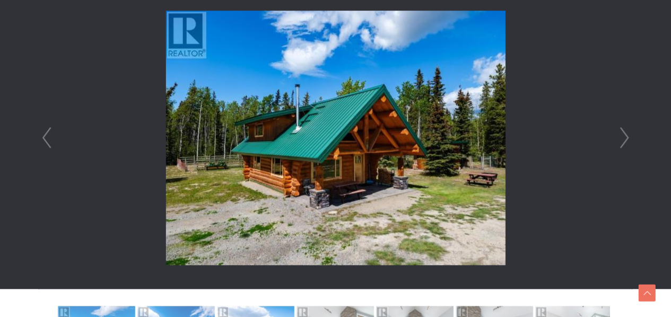
click at [630, 140] on link "Next" at bounding box center [624, 138] width 16 height 302
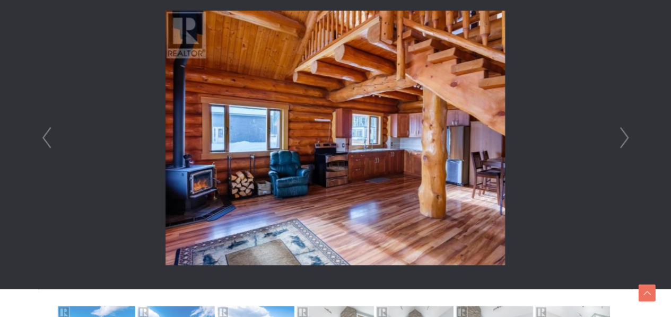
click at [628, 135] on link "Next" at bounding box center [624, 138] width 16 height 302
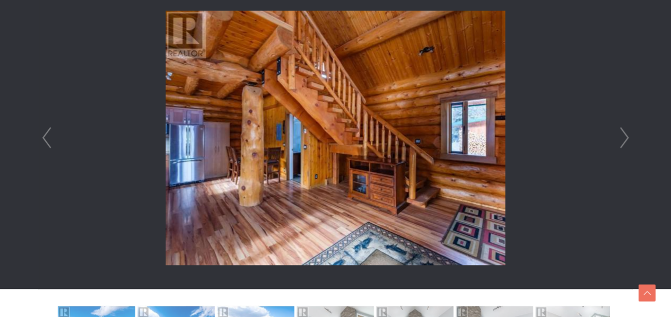
click at [628, 135] on link "Next" at bounding box center [624, 138] width 16 height 302
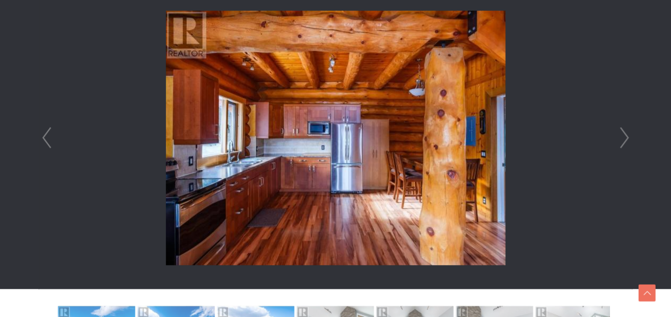
click at [628, 135] on link "Next" at bounding box center [624, 138] width 16 height 302
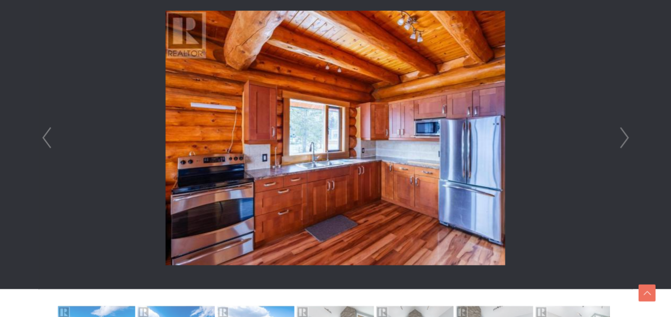
click at [628, 135] on link "Next" at bounding box center [624, 138] width 16 height 302
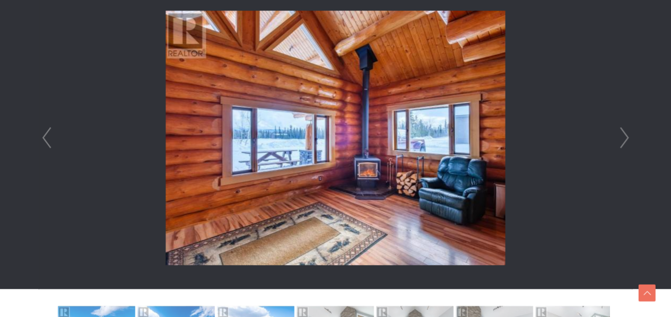
click at [628, 135] on link "Next" at bounding box center [624, 138] width 16 height 302
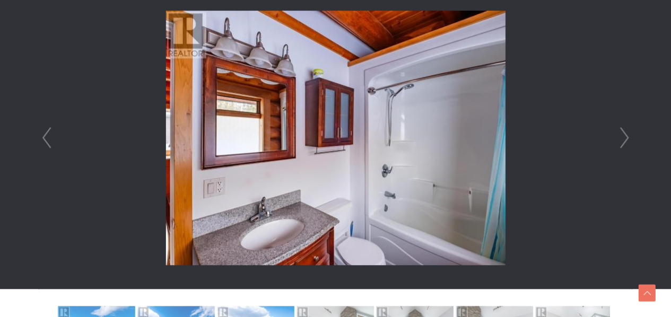
click at [628, 135] on link "Next" at bounding box center [624, 138] width 16 height 302
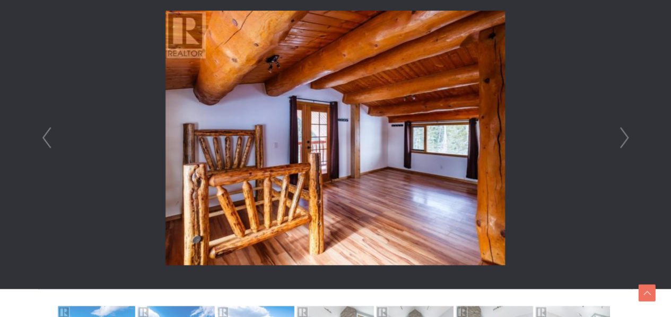
click at [628, 135] on link "Next" at bounding box center [624, 138] width 16 height 302
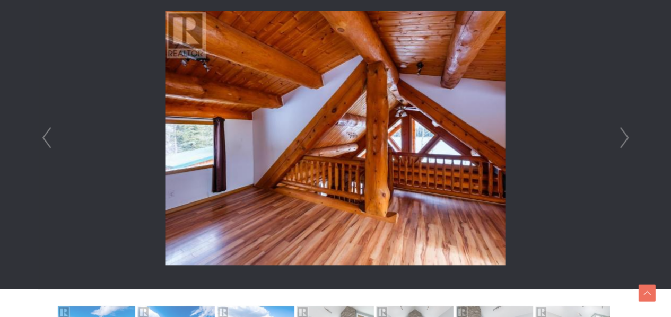
click at [628, 135] on link "Next" at bounding box center [624, 138] width 16 height 302
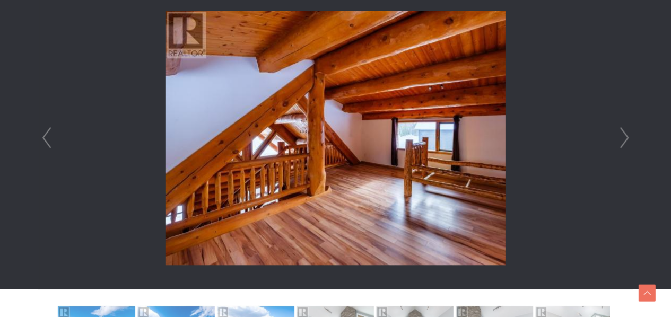
click at [628, 135] on link "Next" at bounding box center [624, 138] width 16 height 302
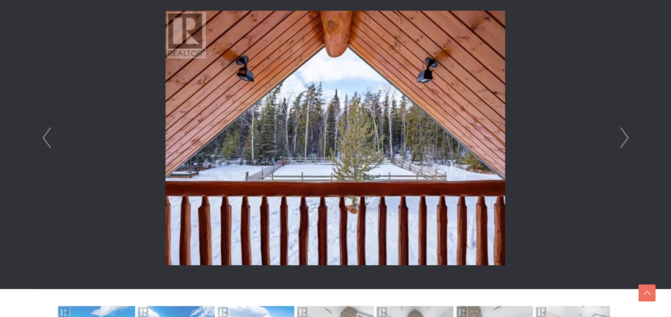
click at [628, 135] on link "Next" at bounding box center [624, 138] width 16 height 302
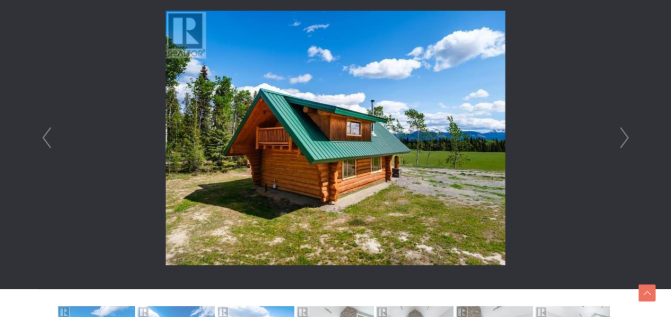
click at [628, 135] on link "Next" at bounding box center [624, 138] width 16 height 302
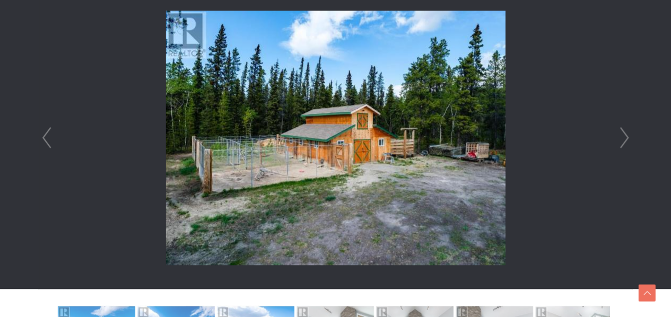
click at [628, 135] on link "Next" at bounding box center [624, 138] width 16 height 302
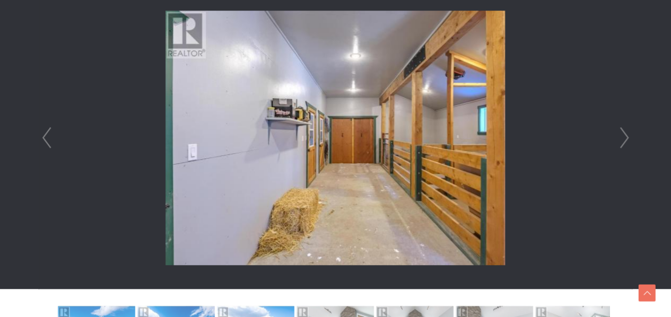
click at [628, 135] on link "Next" at bounding box center [624, 138] width 16 height 302
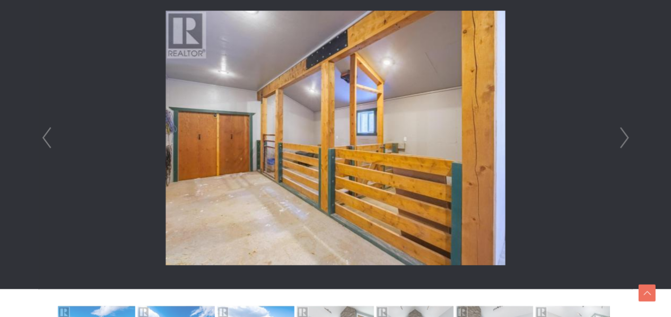
click at [628, 135] on link "Next" at bounding box center [624, 138] width 16 height 302
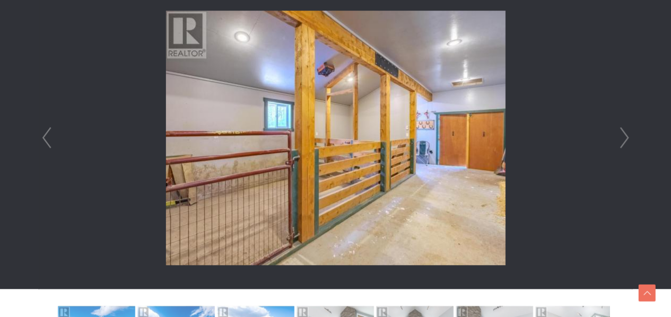
click at [628, 135] on link "Next" at bounding box center [624, 138] width 16 height 302
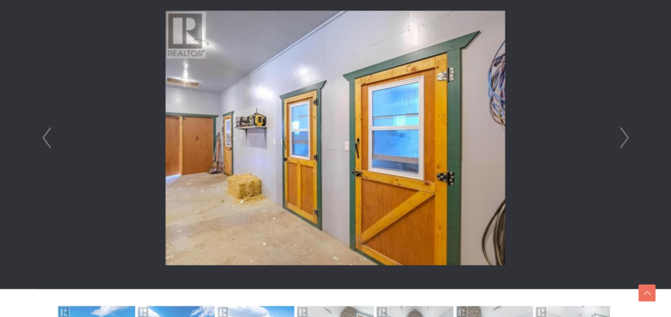
click at [628, 135] on link "Next" at bounding box center [624, 138] width 16 height 302
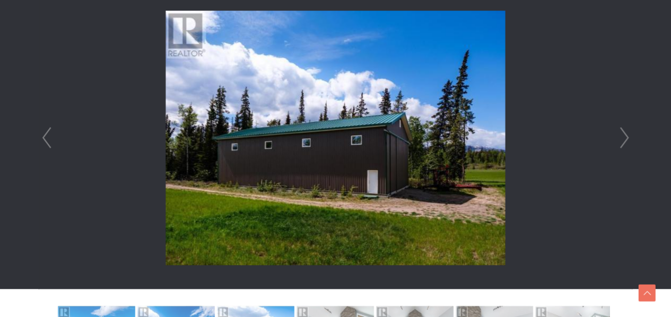
click at [628, 135] on link "Next" at bounding box center [624, 138] width 16 height 302
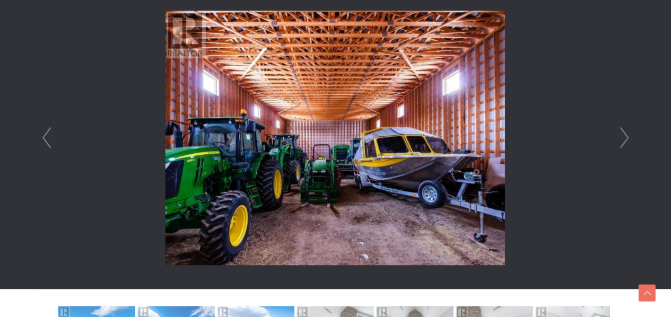
click at [628, 135] on link "Next" at bounding box center [624, 138] width 16 height 302
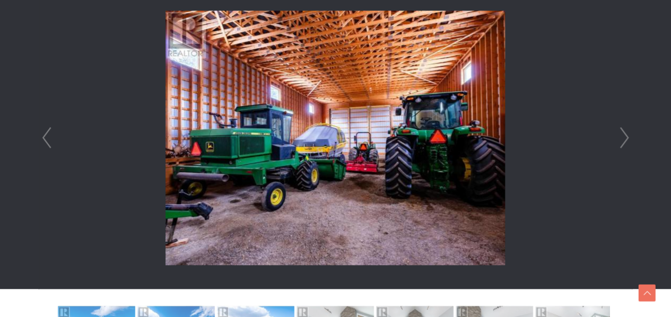
click at [628, 135] on link "Next" at bounding box center [624, 138] width 16 height 302
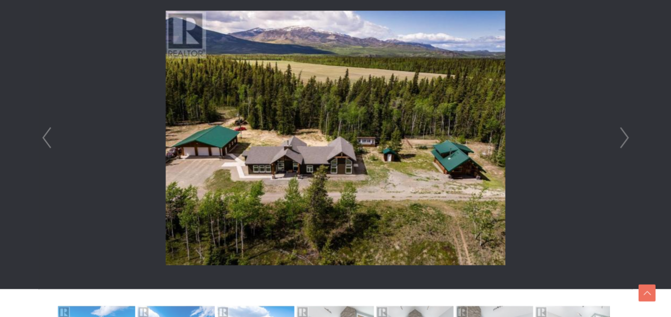
click at [628, 135] on link "Next" at bounding box center [624, 138] width 16 height 302
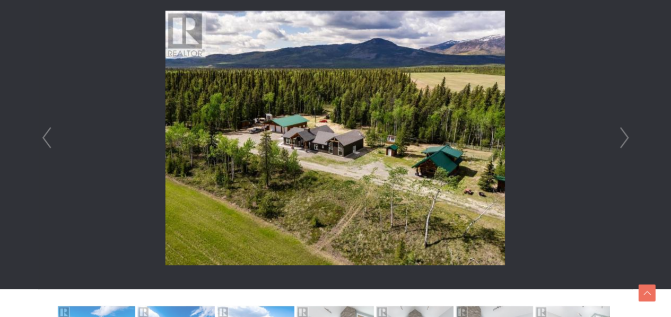
click at [628, 135] on link "Next" at bounding box center [624, 138] width 16 height 302
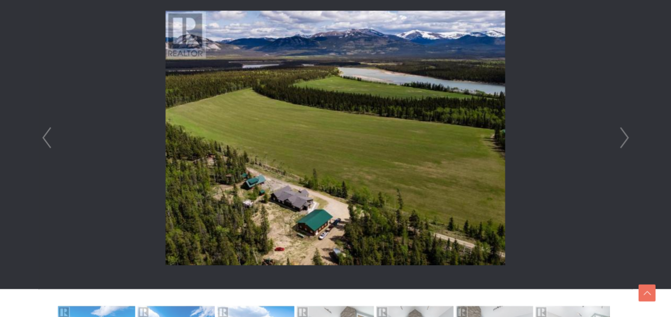
click at [628, 135] on link "Next" at bounding box center [624, 138] width 16 height 302
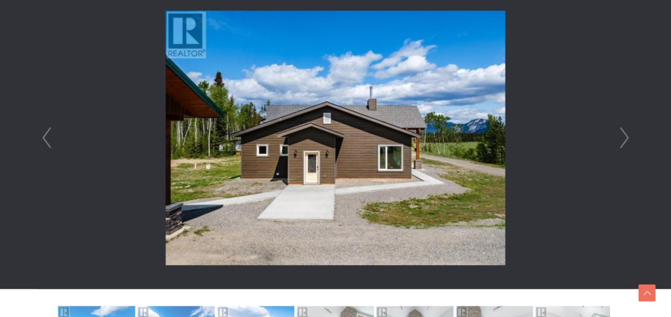
click at [628, 135] on link "Next" at bounding box center [624, 138] width 16 height 302
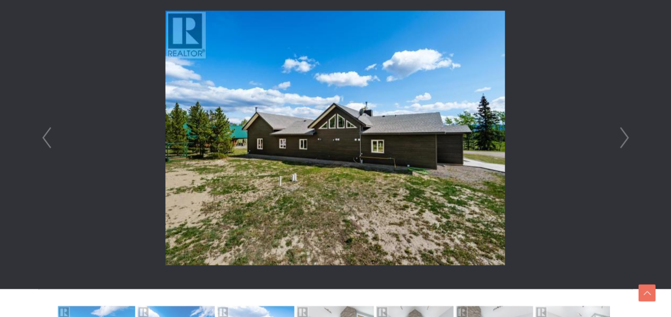
click at [628, 135] on link "Next" at bounding box center [624, 138] width 16 height 302
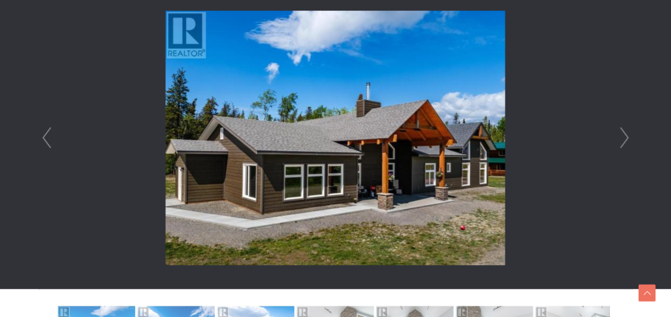
click at [628, 135] on link "Next" at bounding box center [624, 138] width 16 height 302
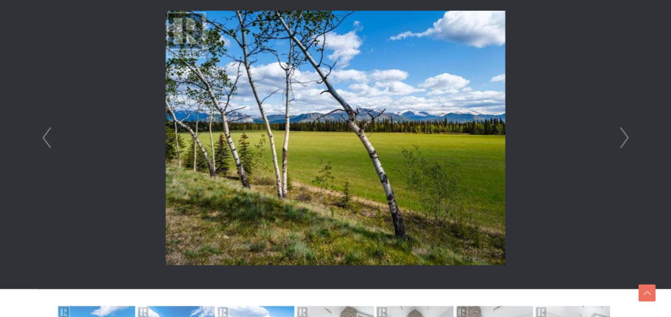
click at [628, 135] on link "Next" at bounding box center [624, 138] width 16 height 302
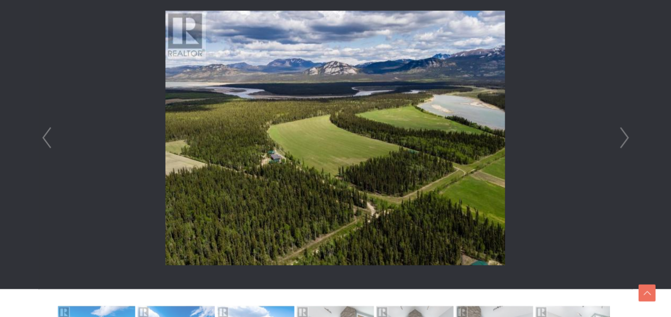
click at [628, 135] on link "Next" at bounding box center [624, 138] width 16 height 302
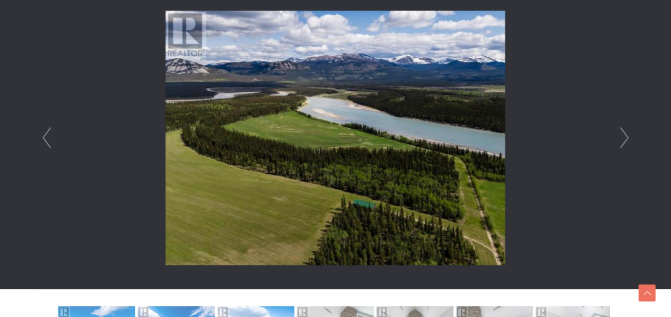
click at [628, 135] on link "Next" at bounding box center [624, 138] width 16 height 302
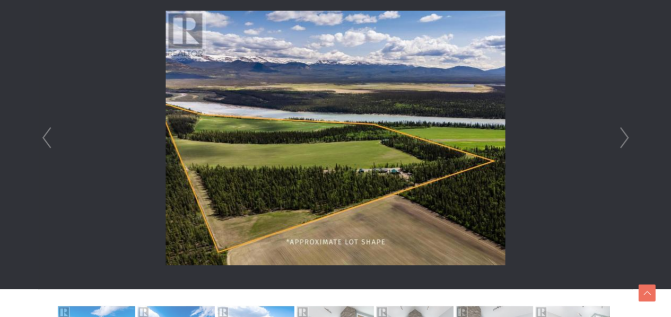
click at [628, 135] on link "Next" at bounding box center [624, 138] width 16 height 302
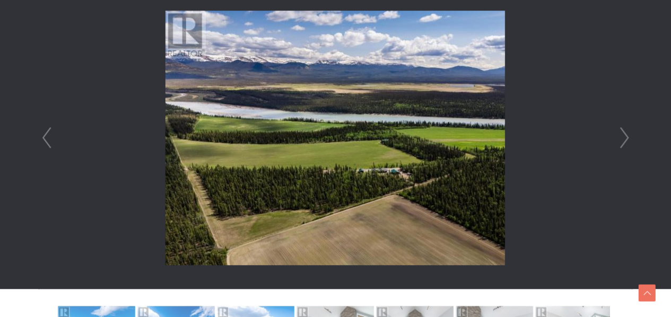
click at [628, 135] on link "Next" at bounding box center [624, 138] width 16 height 302
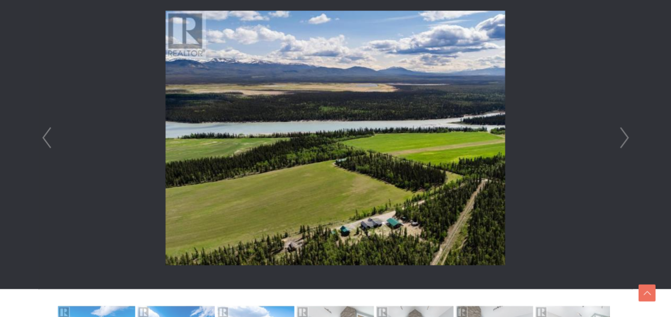
click at [628, 135] on link "Next" at bounding box center [624, 138] width 16 height 302
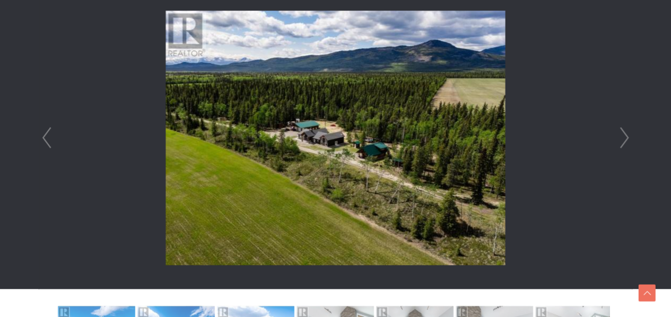
click at [628, 135] on link "Next" at bounding box center [624, 138] width 16 height 302
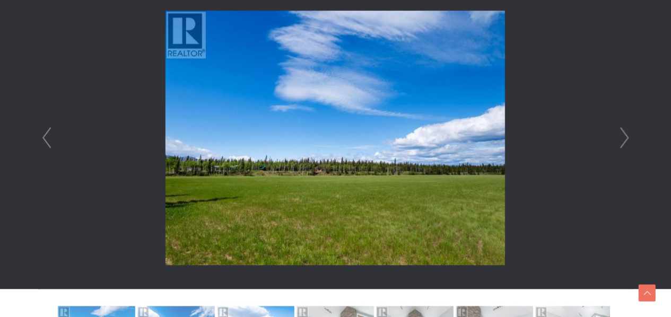
click at [628, 135] on link "Next" at bounding box center [624, 138] width 16 height 302
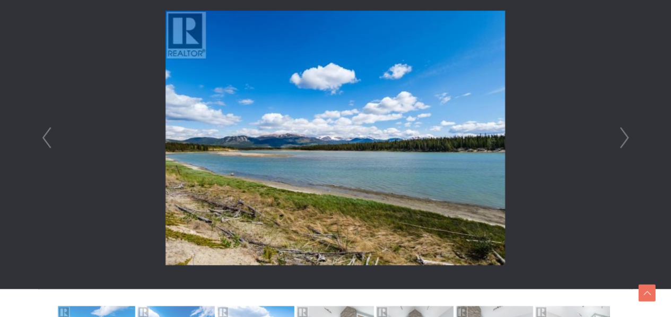
click at [628, 135] on link "Next" at bounding box center [624, 138] width 16 height 302
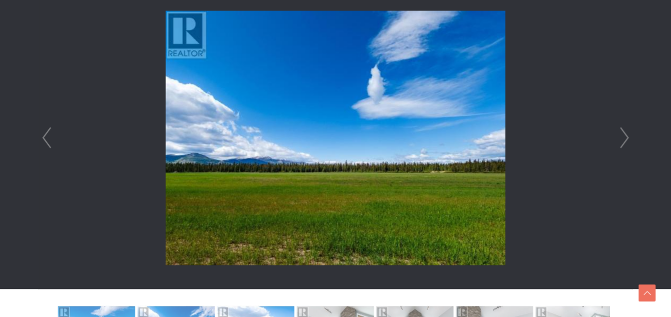
click at [628, 135] on link "Next" at bounding box center [624, 138] width 16 height 302
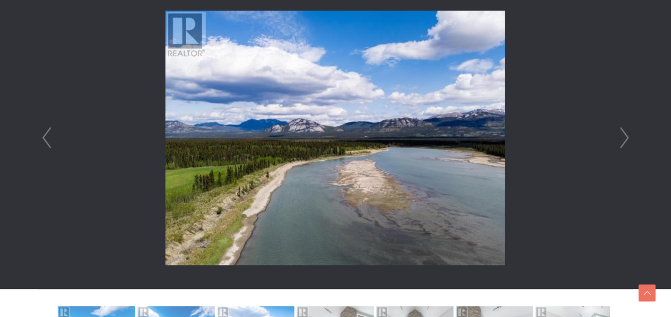
click at [628, 135] on link "Next" at bounding box center [624, 138] width 16 height 302
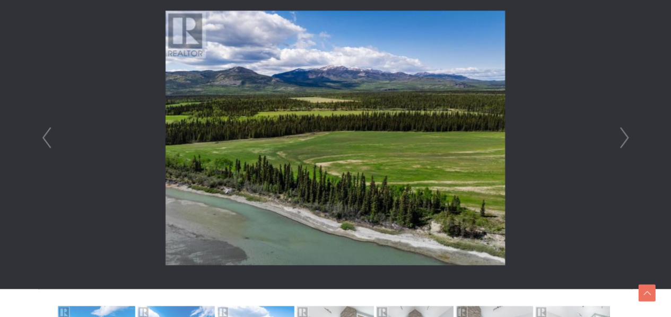
click at [628, 135] on link "Next" at bounding box center [624, 138] width 16 height 302
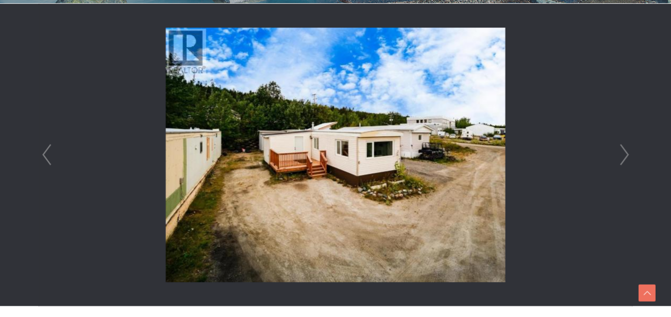
scroll to position [318, 0]
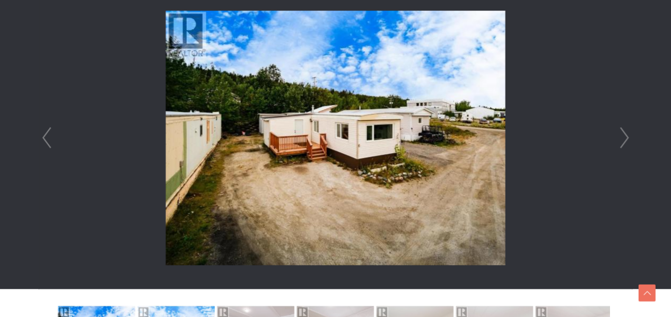
click at [627, 136] on link "Next" at bounding box center [624, 138] width 16 height 302
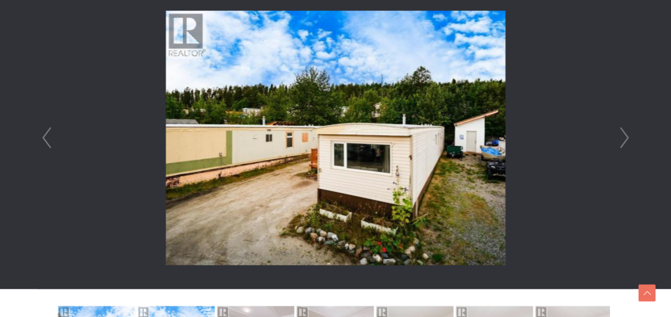
click at [627, 136] on link "Next" at bounding box center [624, 138] width 16 height 302
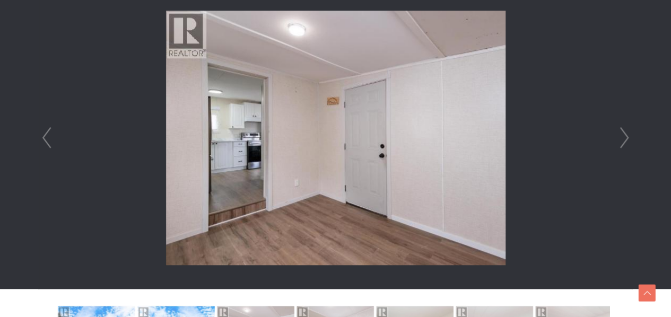
click at [43, 138] on link "Prev" at bounding box center [47, 138] width 16 height 302
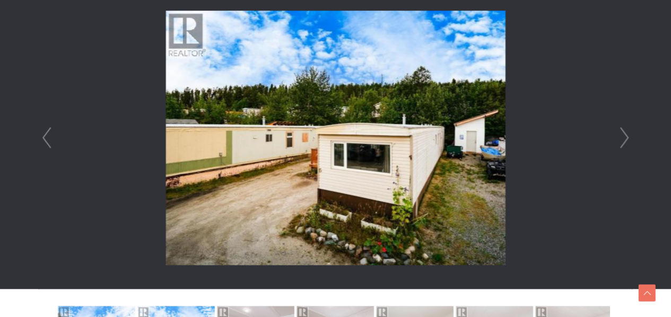
click at [43, 138] on link "Prev" at bounding box center [47, 138] width 16 height 302
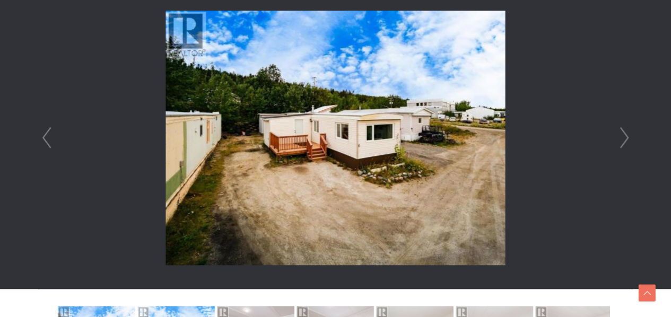
click at [628, 136] on link "Next" at bounding box center [624, 138] width 16 height 302
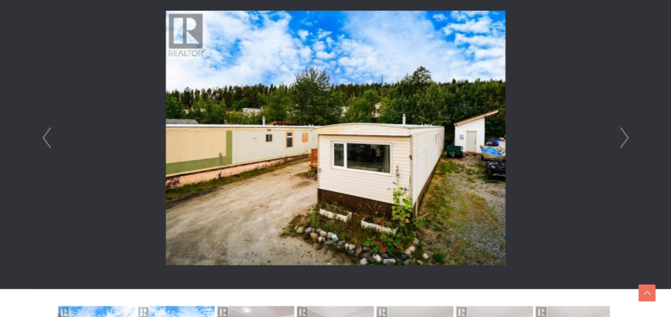
click at [628, 136] on link "Next" at bounding box center [624, 138] width 16 height 302
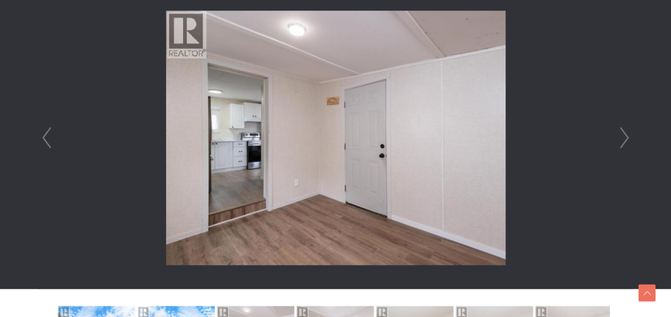
click at [628, 136] on link "Next" at bounding box center [624, 138] width 16 height 302
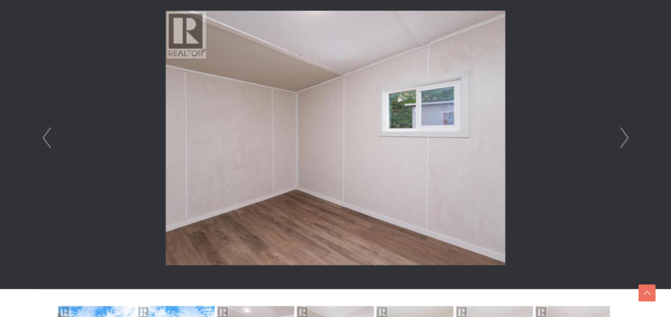
click at [628, 136] on link "Next" at bounding box center [624, 138] width 16 height 302
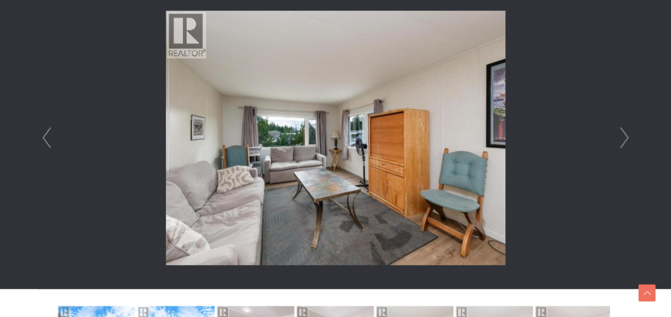
click at [628, 136] on link "Next" at bounding box center [624, 138] width 16 height 302
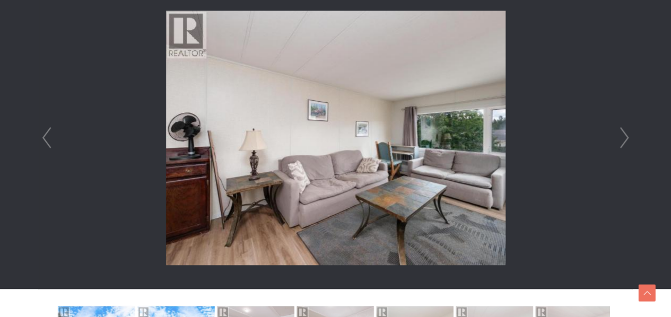
click at [628, 136] on link "Next" at bounding box center [624, 138] width 16 height 302
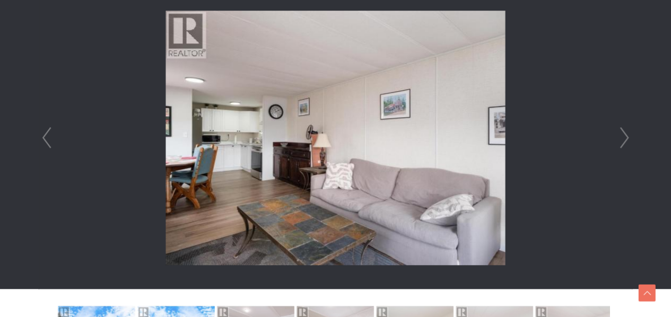
click at [628, 136] on link "Next" at bounding box center [624, 138] width 16 height 302
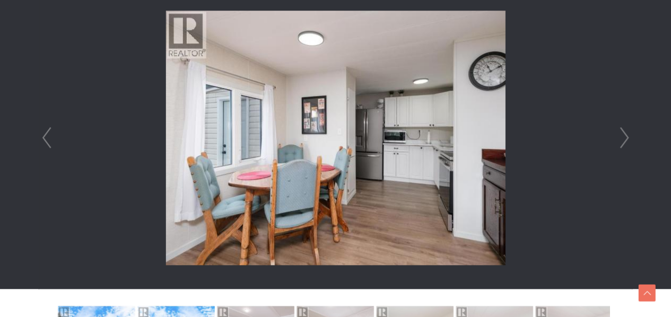
click at [628, 136] on link "Next" at bounding box center [624, 138] width 16 height 302
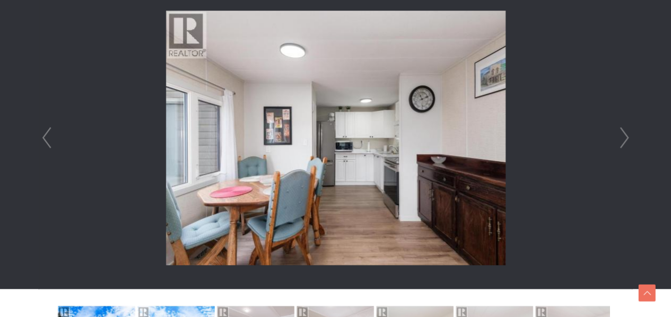
click at [628, 136] on link "Next" at bounding box center [624, 138] width 16 height 302
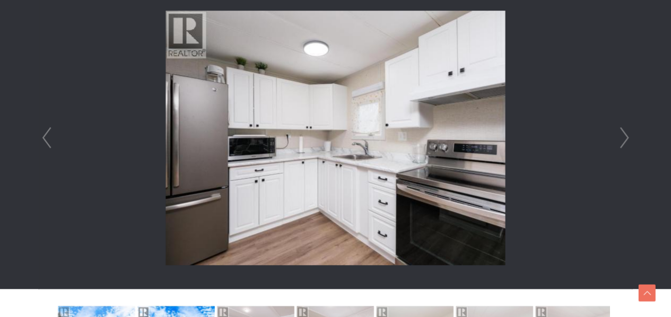
click at [628, 136] on link "Next" at bounding box center [624, 138] width 16 height 302
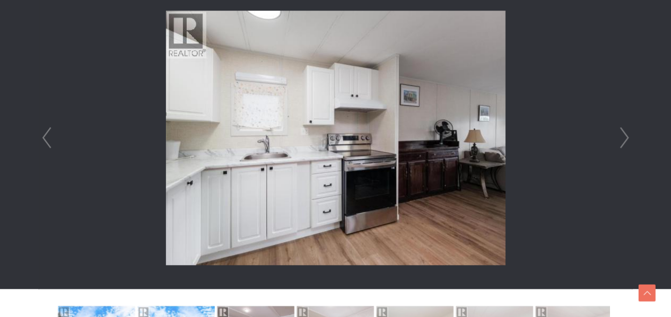
click at [628, 136] on link "Next" at bounding box center [624, 138] width 16 height 302
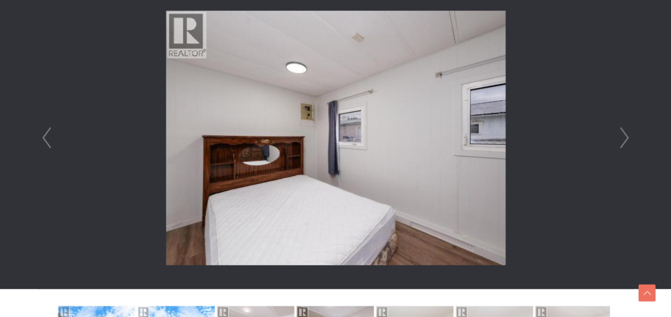
click at [628, 136] on link "Next" at bounding box center [624, 138] width 16 height 302
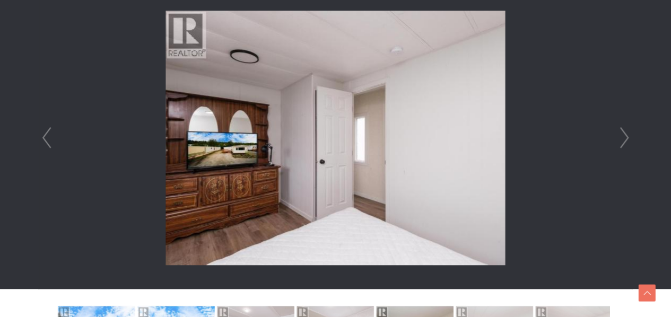
click at [628, 136] on link "Next" at bounding box center [624, 138] width 16 height 302
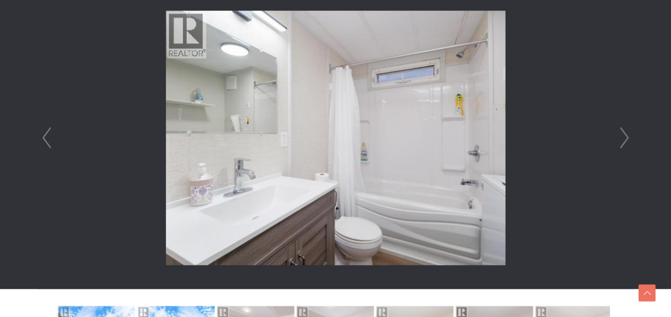
click at [628, 136] on link "Next" at bounding box center [624, 138] width 16 height 302
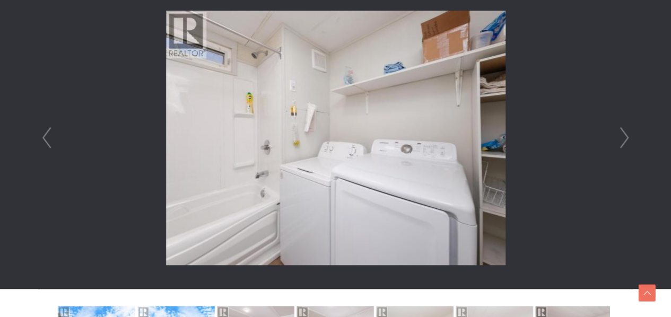
click at [628, 136] on link "Next" at bounding box center [624, 138] width 16 height 302
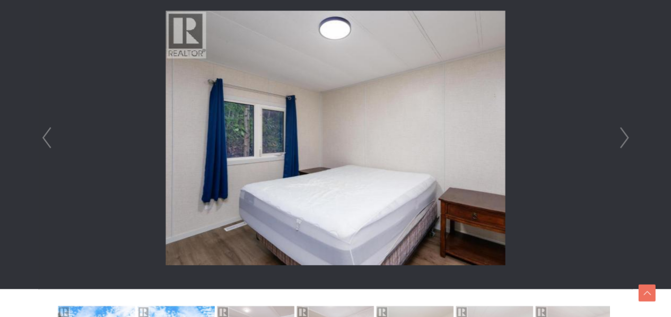
click at [628, 136] on link "Next" at bounding box center [624, 138] width 16 height 302
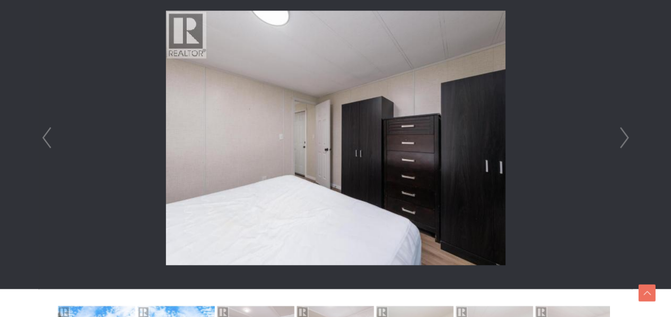
click at [628, 136] on link "Next" at bounding box center [624, 138] width 16 height 302
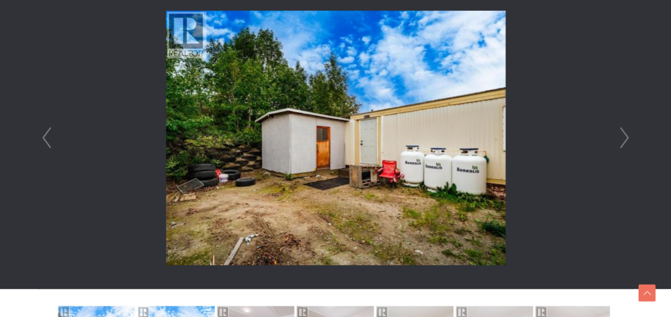
click at [628, 136] on link "Next" at bounding box center [624, 138] width 16 height 302
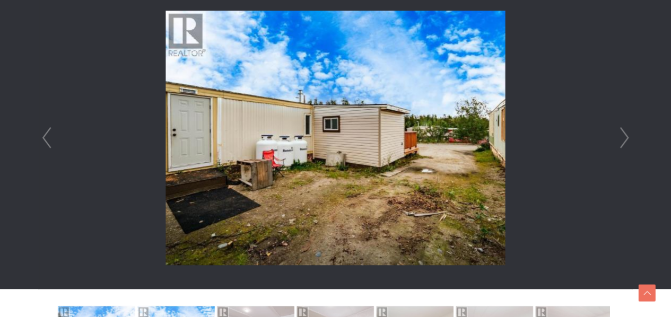
click at [628, 136] on link "Next" at bounding box center [624, 138] width 16 height 302
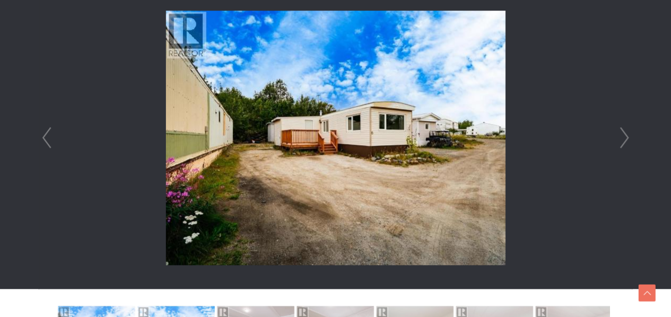
click at [628, 136] on link "Next" at bounding box center [624, 138] width 16 height 302
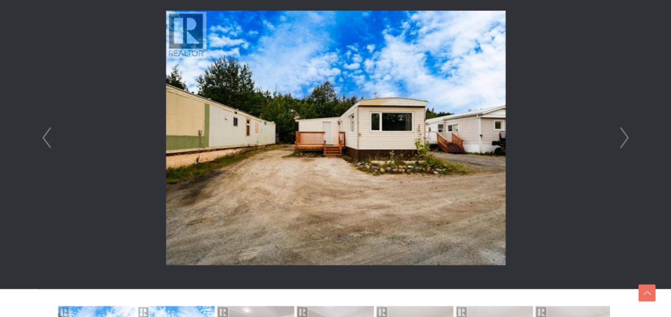
click at [628, 136] on link "Next" at bounding box center [624, 138] width 16 height 302
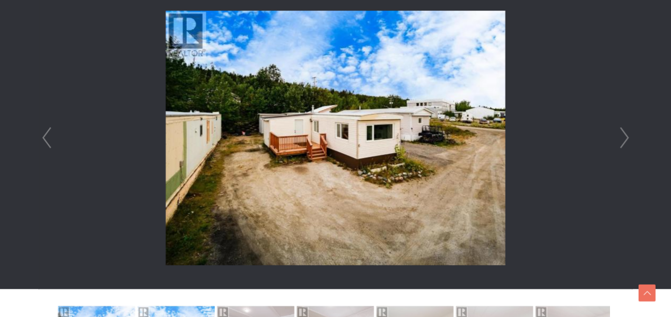
click at [628, 136] on link "Next" at bounding box center [624, 138] width 16 height 302
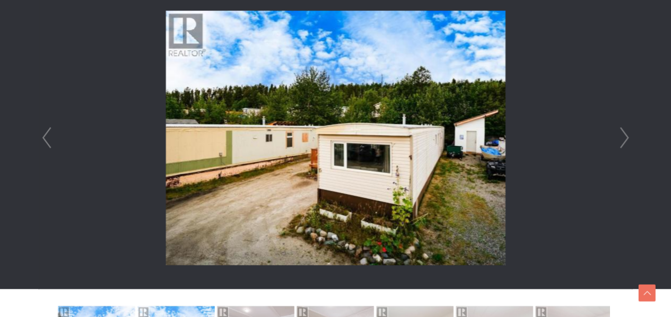
click at [628, 136] on link "Next" at bounding box center [624, 138] width 16 height 302
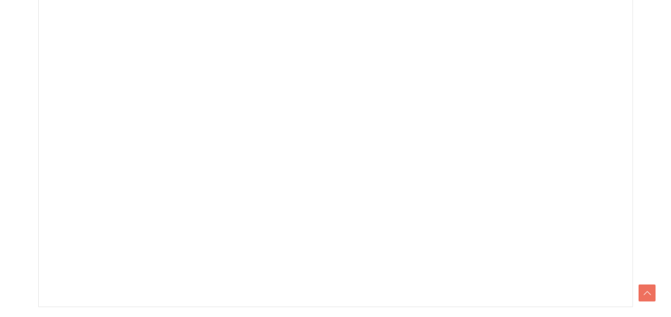
scroll to position [318, 0]
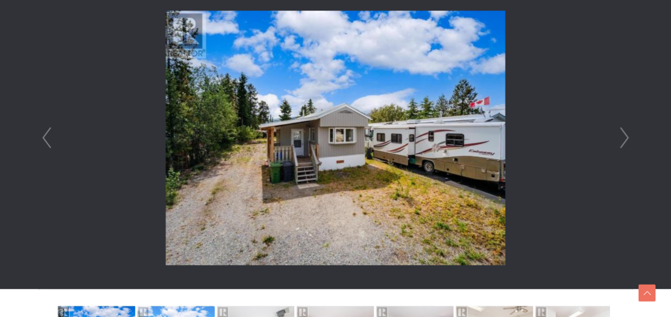
click at [628, 136] on link "Next" at bounding box center [624, 138] width 16 height 302
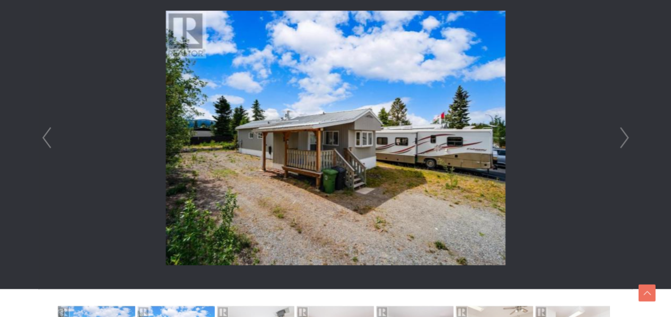
click at [628, 136] on link "Next" at bounding box center [624, 138] width 16 height 302
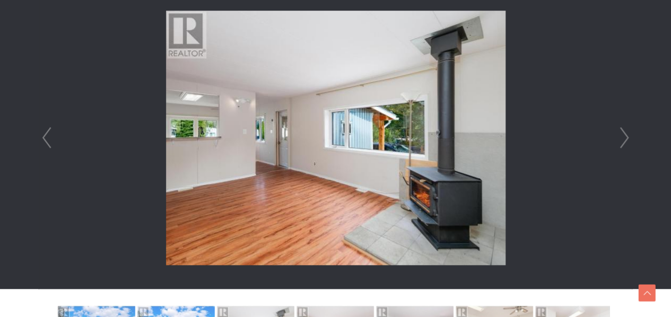
click at [628, 136] on link "Next" at bounding box center [624, 138] width 16 height 302
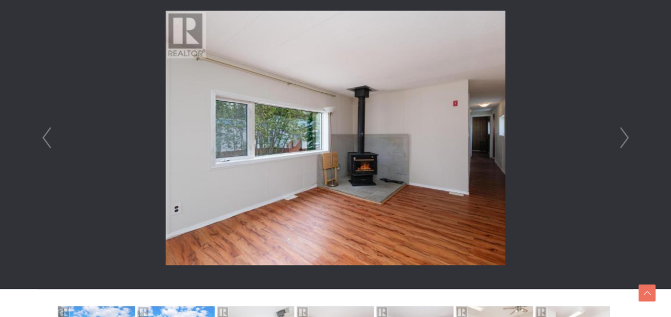
click at [41, 139] on link "Prev" at bounding box center [47, 138] width 16 height 302
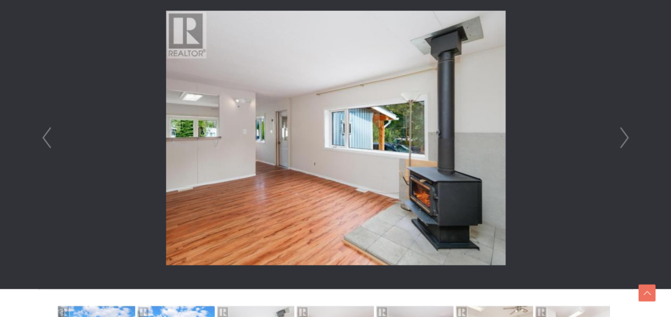
click at [627, 136] on link "Next" at bounding box center [624, 138] width 16 height 302
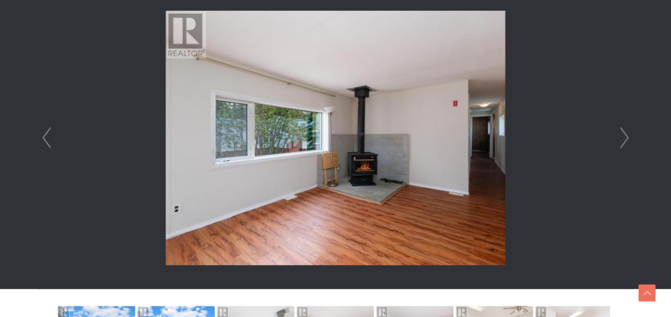
click at [627, 136] on link "Next" at bounding box center [624, 138] width 16 height 302
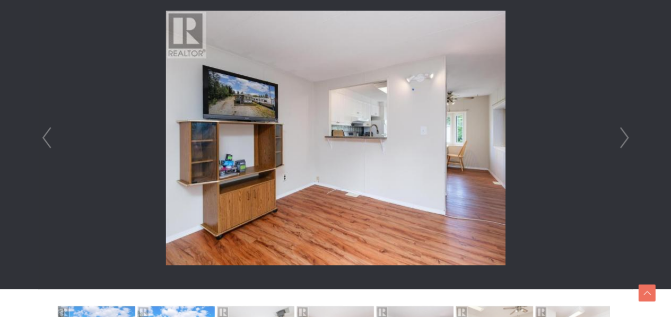
click at [627, 136] on link "Next" at bounding box center [624, 138] width 16 height 302
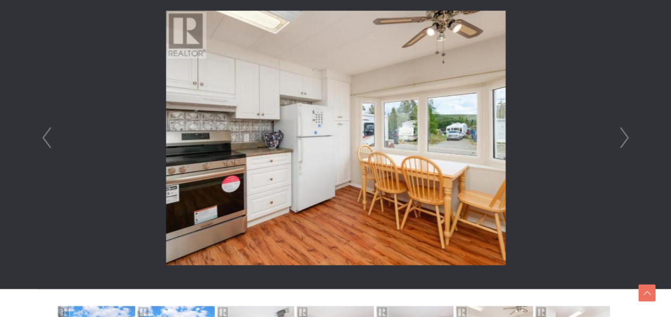
click at [628, 136] on link "Next" at bounding box center [624, 138] width 16 height 302
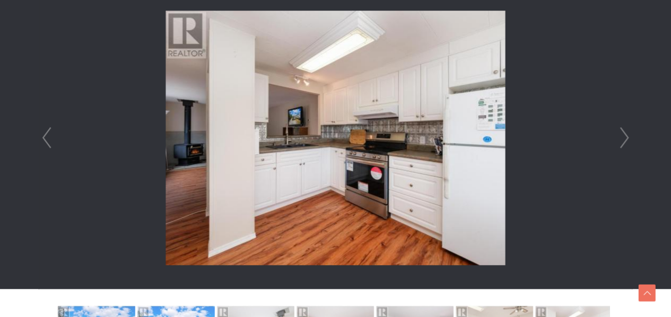
click at [628, 136] on link "Next" at bounding box center [624, 138] width 16 height 302
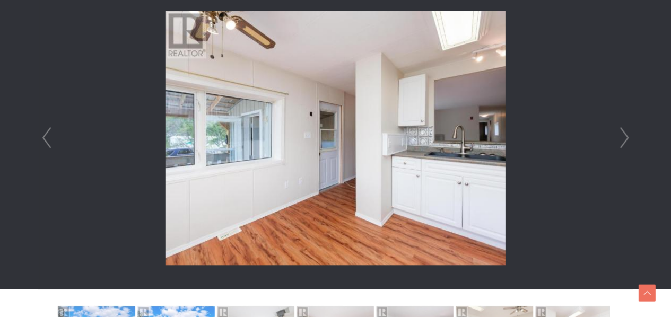
click at [628, 136] on link "Next" at bounding box center [624, 138] width 16 height 302
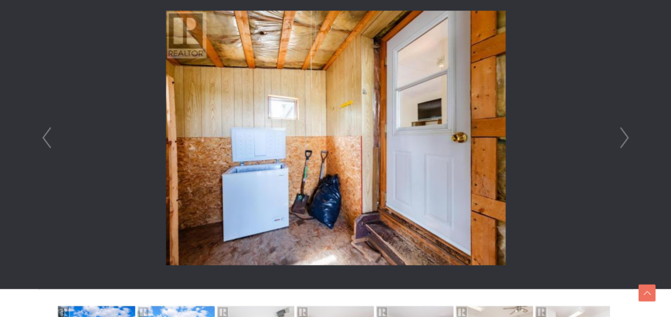
click at [628, 136] on link "Next" at bounding box center [624, 138] width 16 height 302
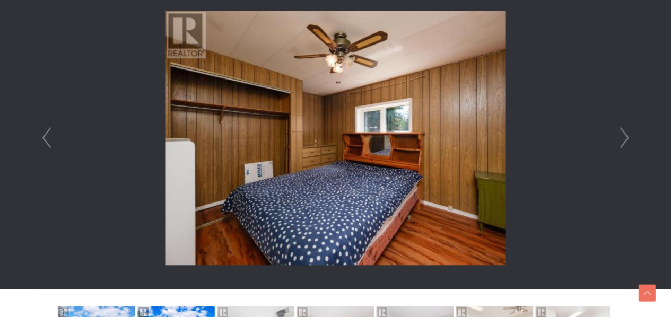
click at [628, 136] on link "Next" at bounding box center [624, 138] width 16 height 302
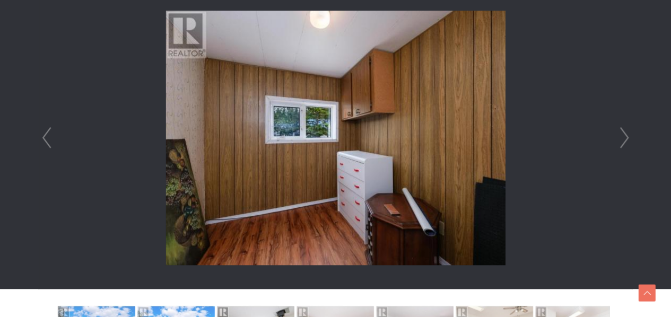
click at [628, 136] on link "Next" at bounding box center [624, 138] width 16 height 302
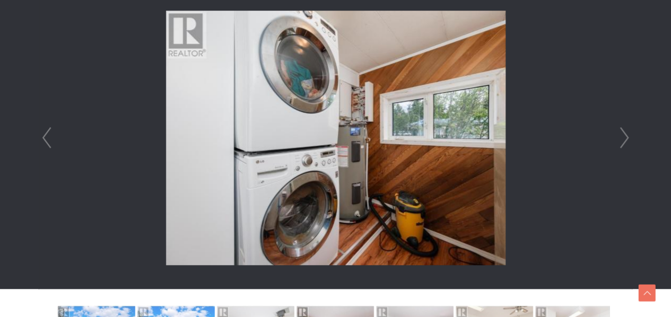
click at [628, 136] on link "Next" at bounding box center [624, 138] width 16 height 302
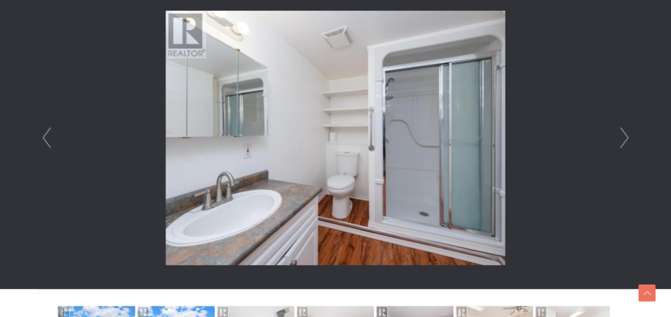
click at [628, 136] on link "Next" at bounding box center [624, 138] width 16 height 302
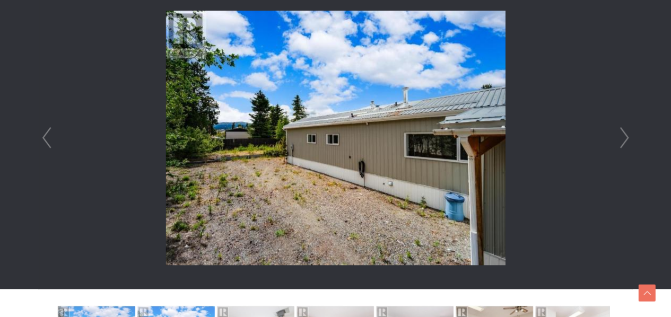
click at [628, 136] on link "Next" at bounding box center [624, 138] width 16 height 302
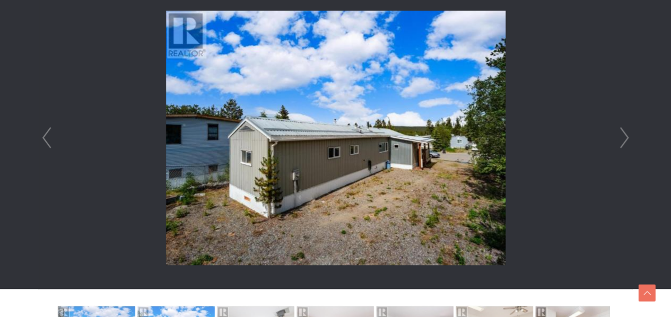
click at [628, 136] on link "Next" at bounding box center [624, 138] width 16 height 302
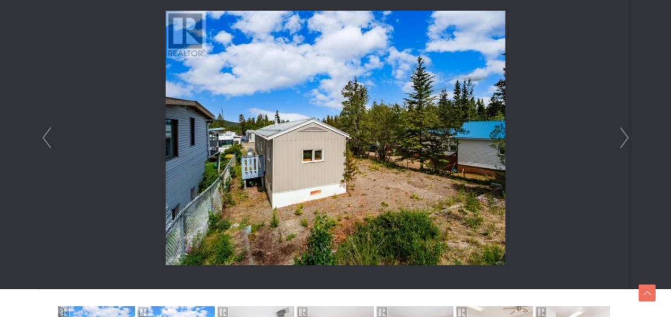
click at [629, 135] on link "Next" at bounding box center [624, 138] width 16 height 302
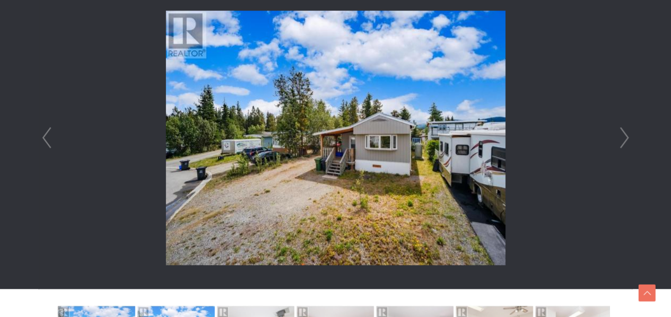
click at [629, 135] on link "Next" at bounding box center [624, 138] width 16 height 302
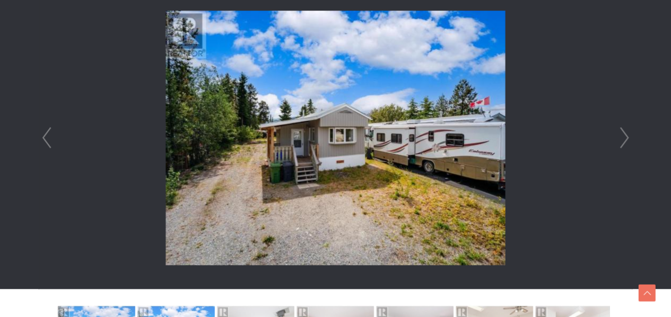
click at [629, 135] on link "Next" at bounding box center [624, 138] width 16 height 302
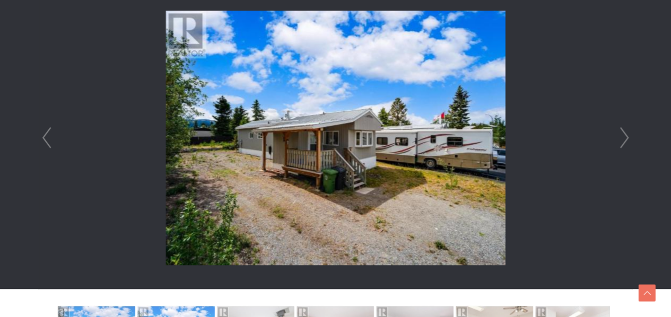
click at [629, 135] on link "Next" at bounding box center [624, 138] width 16 height 302
